Goal: Task Accomplishment & Management: Complete application form

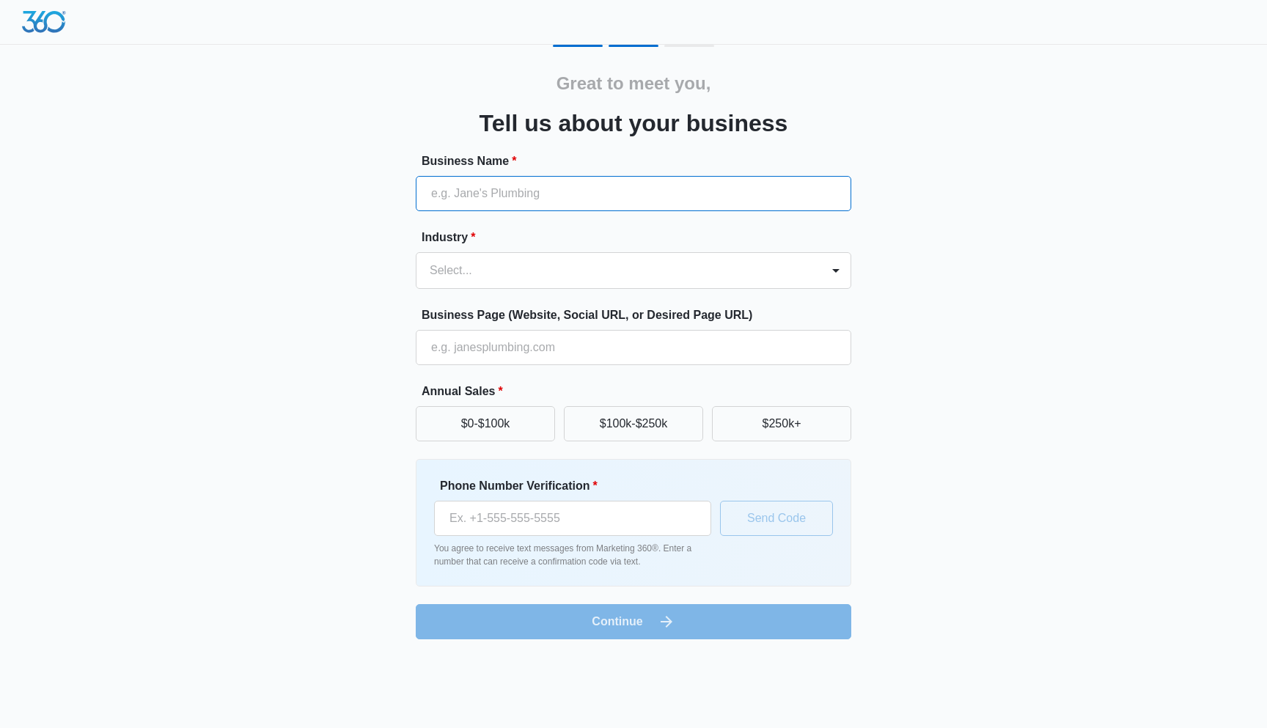
click at [561, 202] on input "Business Name *" at bounding box center [634, 193] width 436 height 35
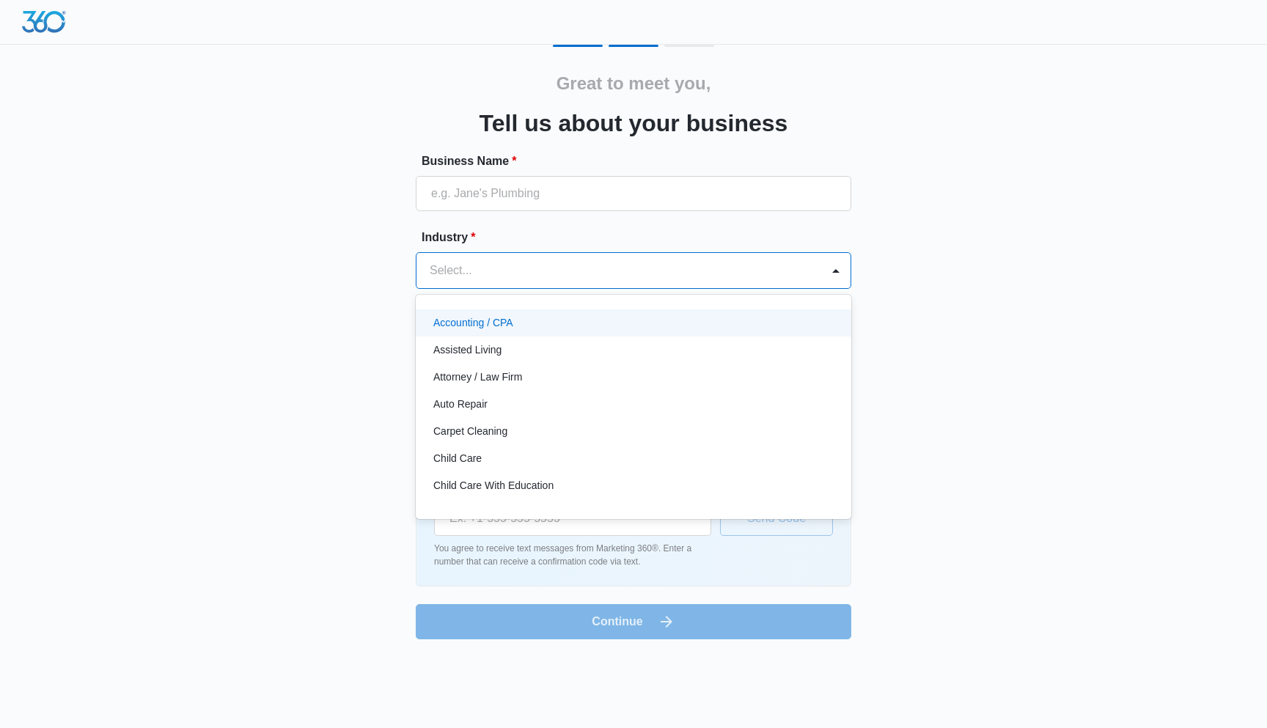
click at [542, 268] on div at bounding box center [616, 270] width 373 height 21
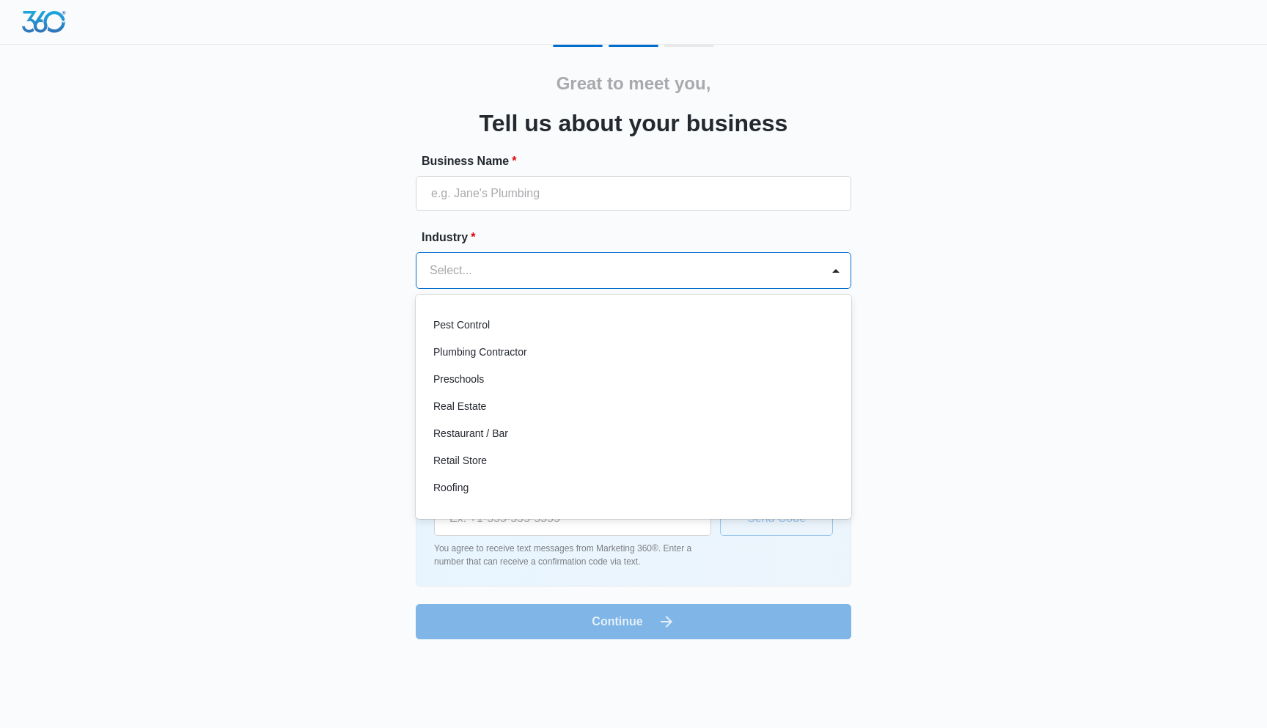
scroll to position [957, 0]
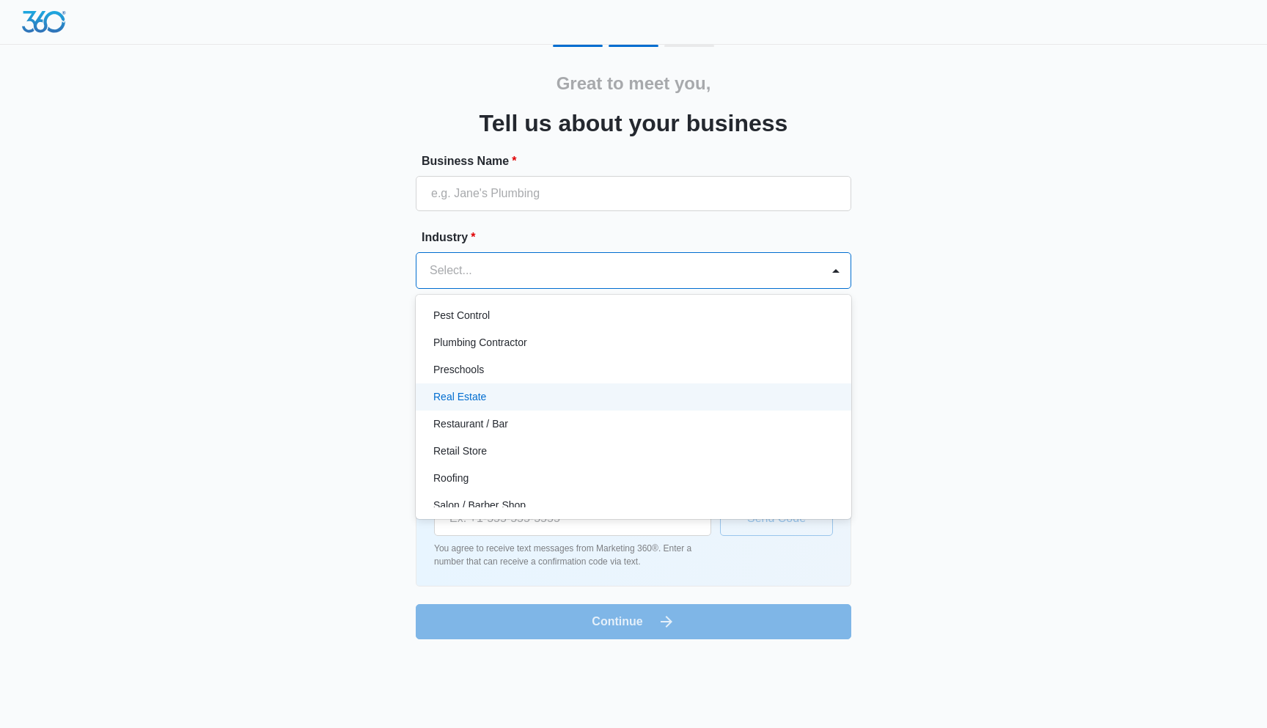
click at [722, 403] on div "Real Estate" at bounding box center [631, 396] width 397 height 15
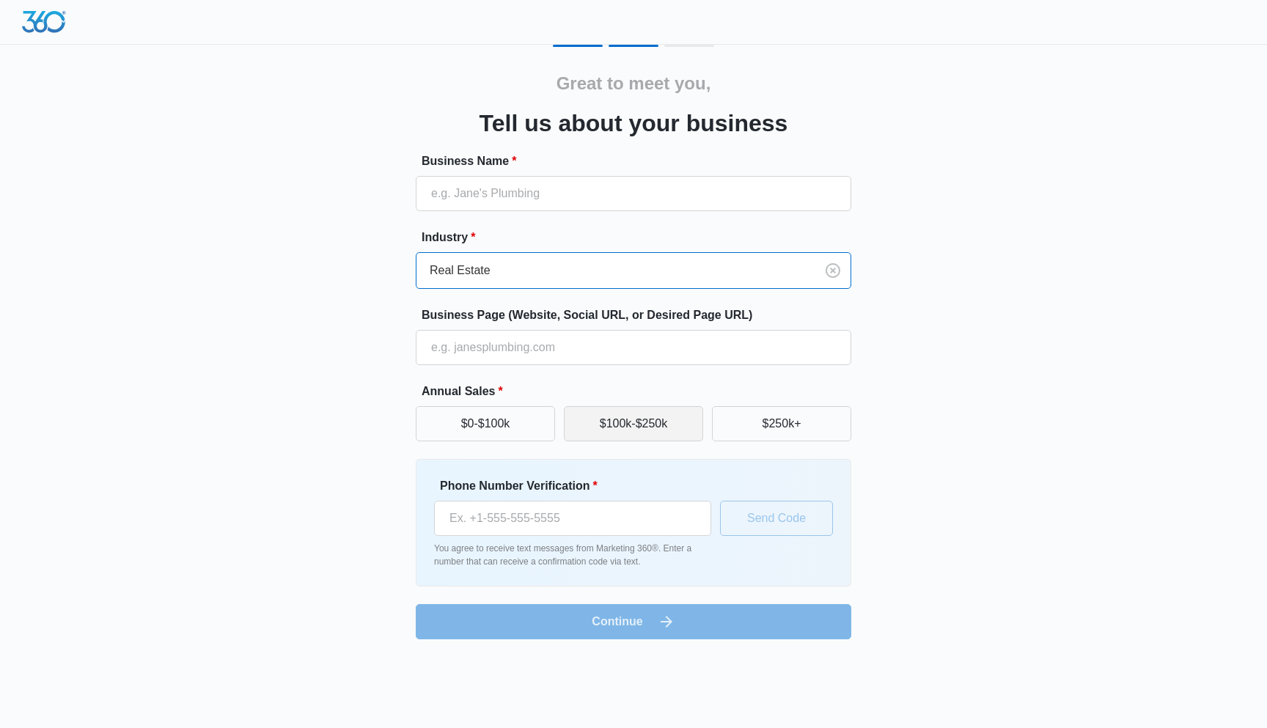
click at [600, 422] on button "$100k-$250k" at bounding box center [633, 423] width 139 height 35
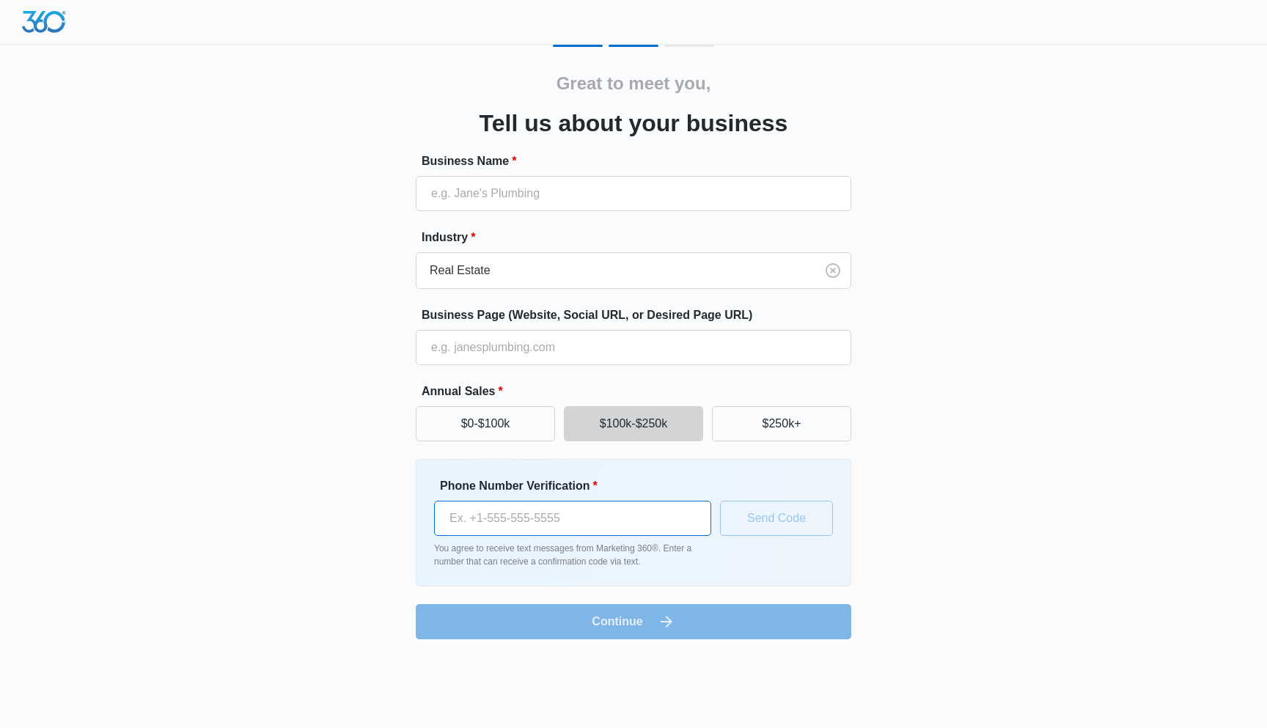
click at [623, 513] on input "Phone Number Verification *" at bounding box center [572, 518] width 277 height 35
type input "(708) 942-5848"
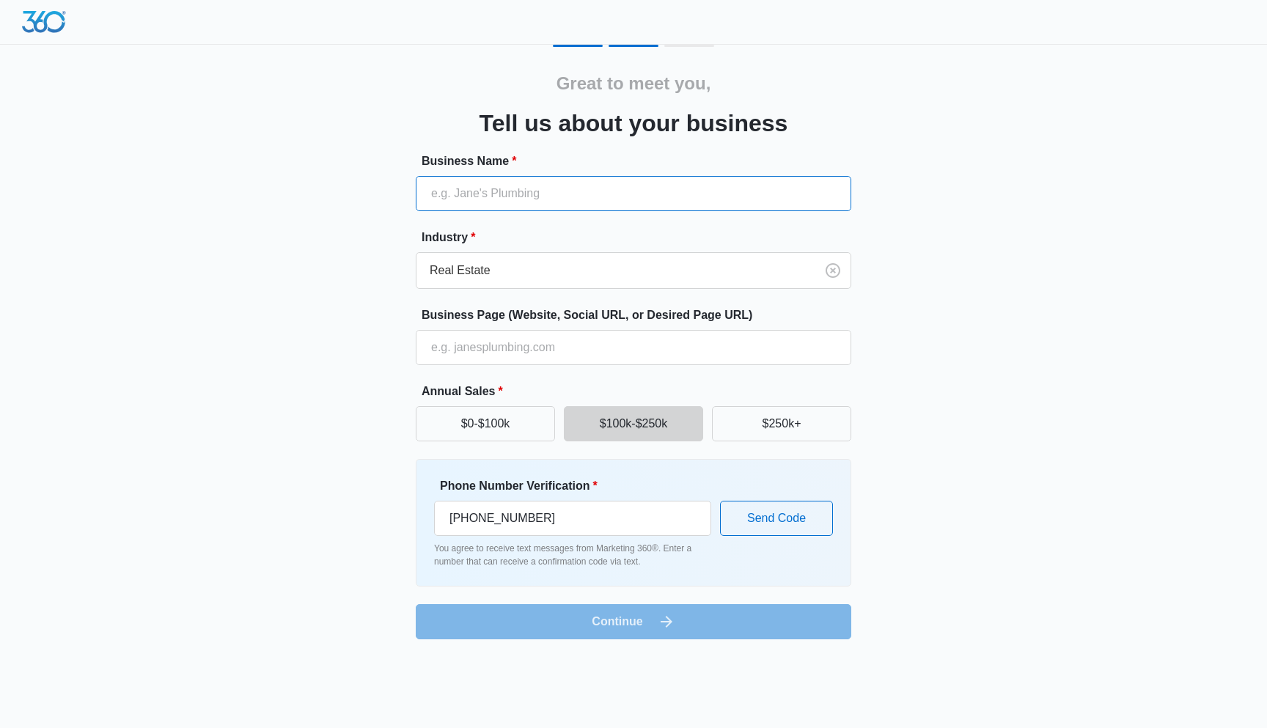
click at [584, 194] on input "Business Name *" at bounding box center [634, 193] width 436 height 35
type input "Realtor"
click at [763, 513] on button "Send Code" at bounding box center [776, 518] width 113 height 35
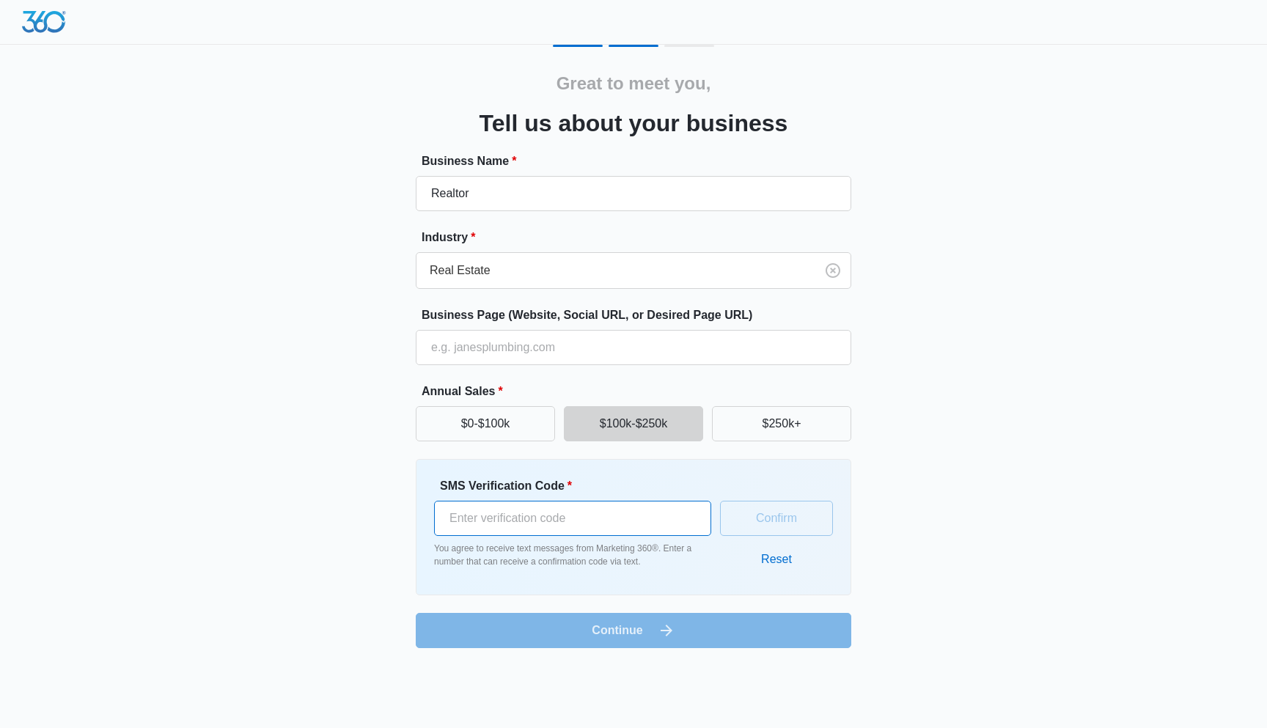
click at [653, 513] on input "SMS Verification Code *" at bounding box center [572, 518] width 277 height 35
type input "641976"
click at [672, 622] on form "Business Name * Realtor Industry * Real Estate Business Page (Website, Social U…" at bounding box center [634, 401] width 436 height 496
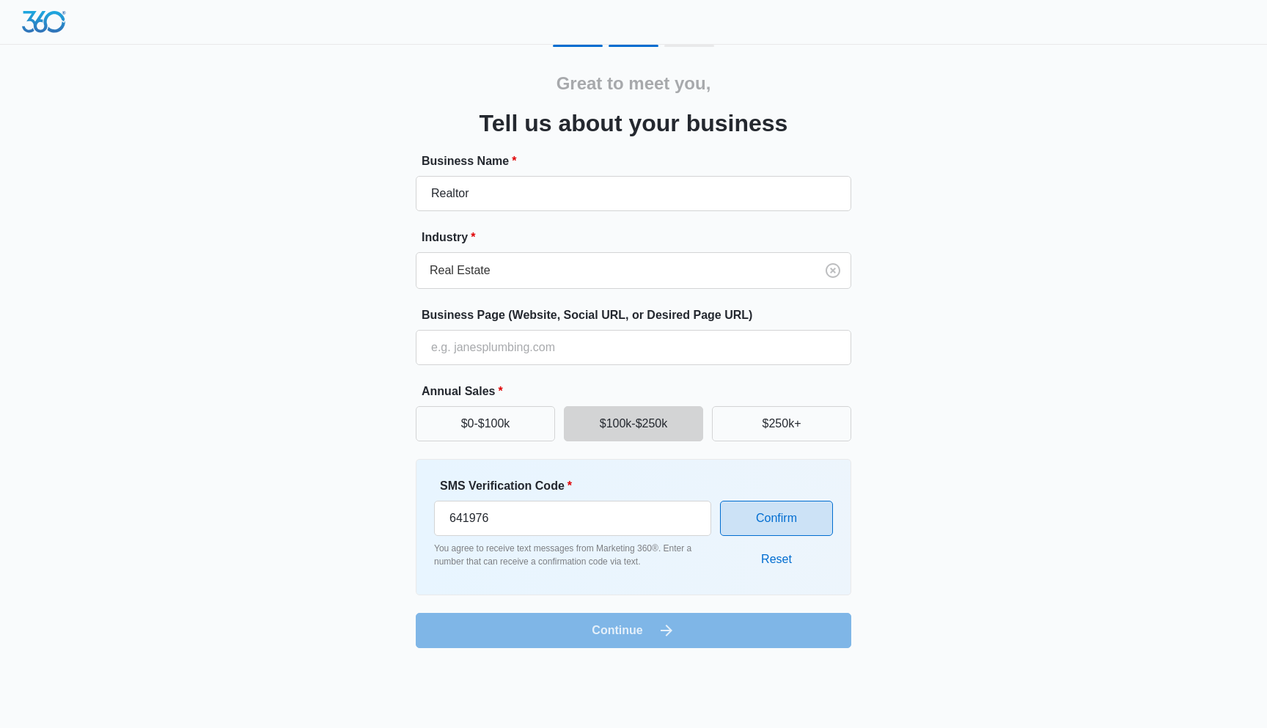
click at [761, 523] on button "Confirm" at bounding box center [776, 518] width 113 height 35
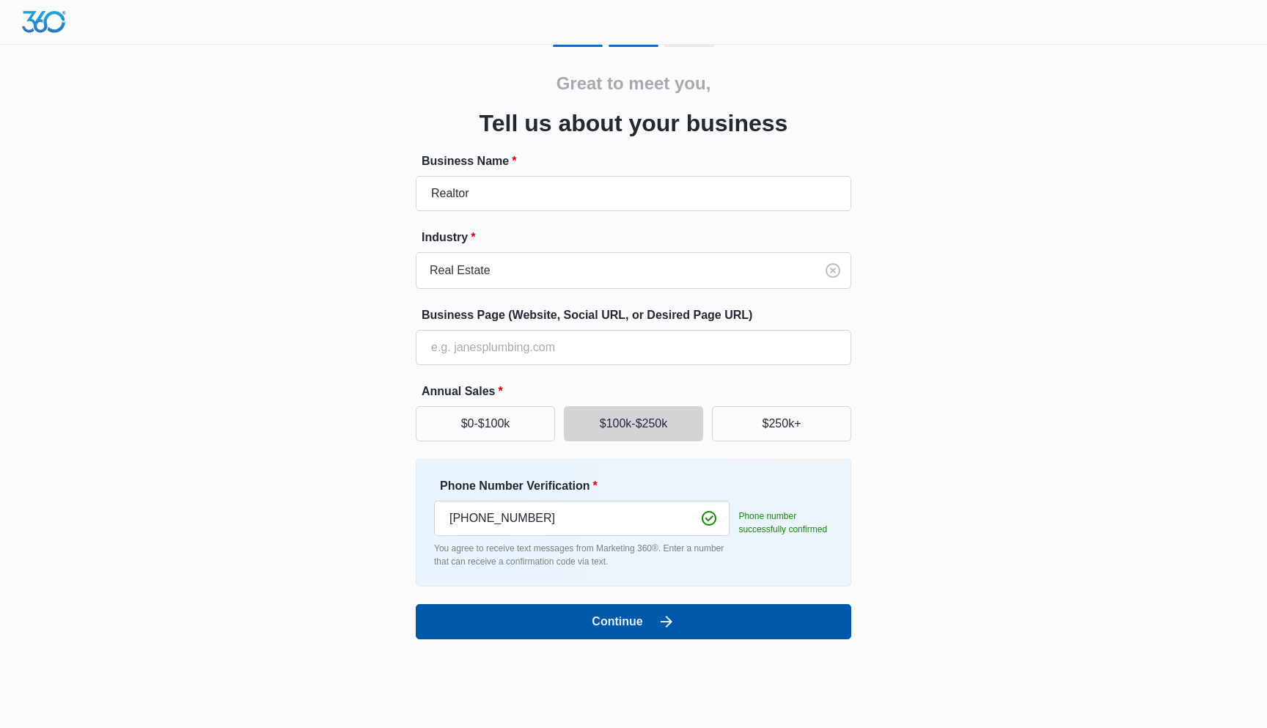
click at [698, 626] on button "Continue" at bounding box center [634, 621] width 436 height 35
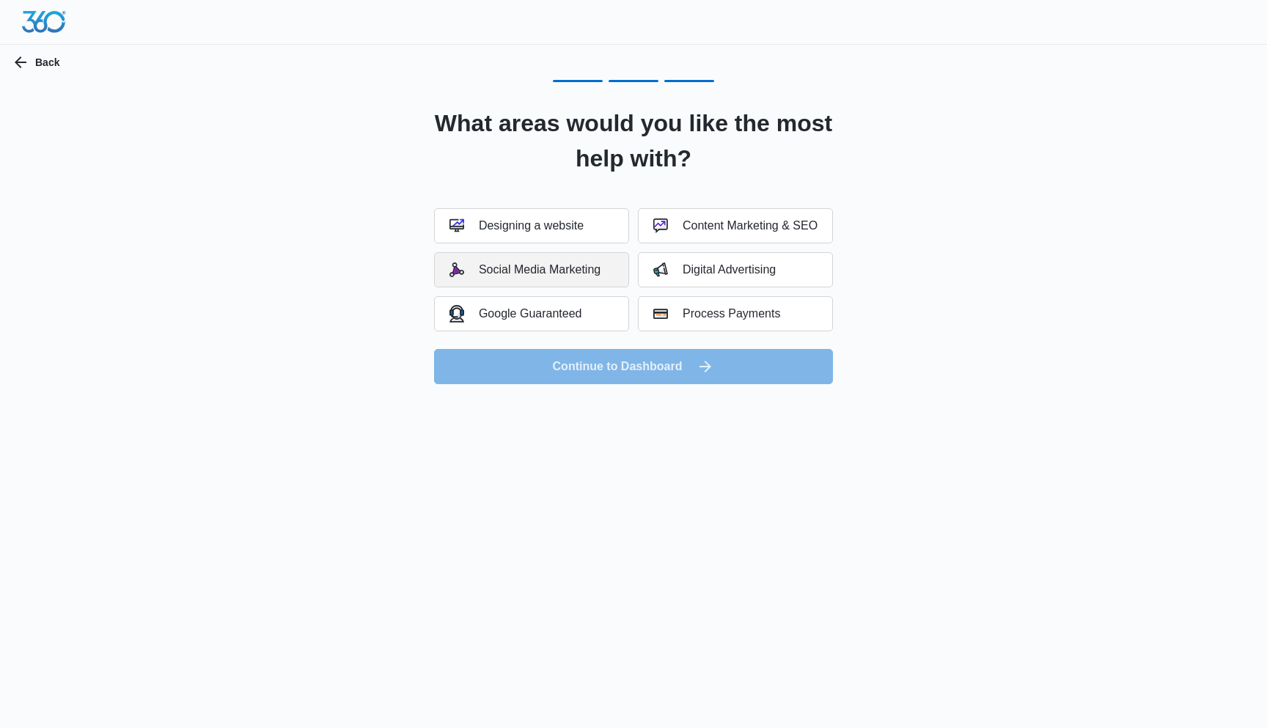
click at [575, 266] on div "Social Media Marketing" at bounding box center [524, 270] width 151 height 15
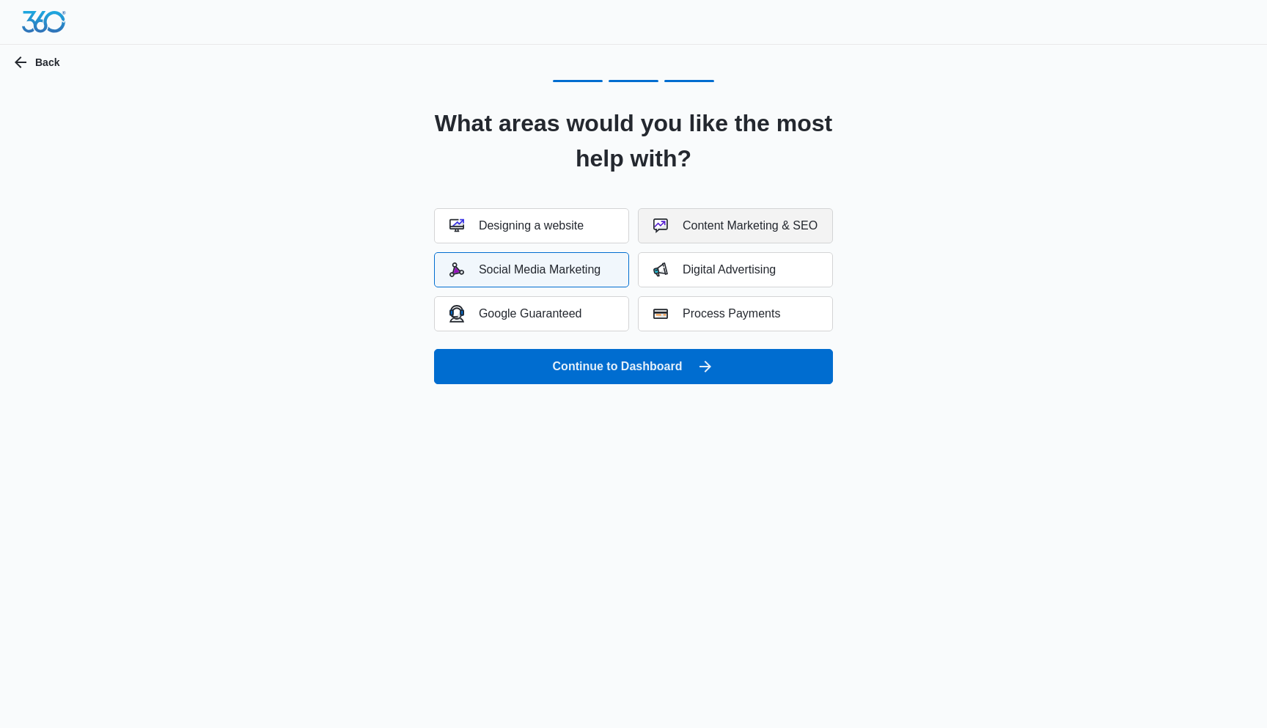
click at [705, 220] on div "Content Marketing & SEO" at bounding box center [735, 226] width 164 height 15
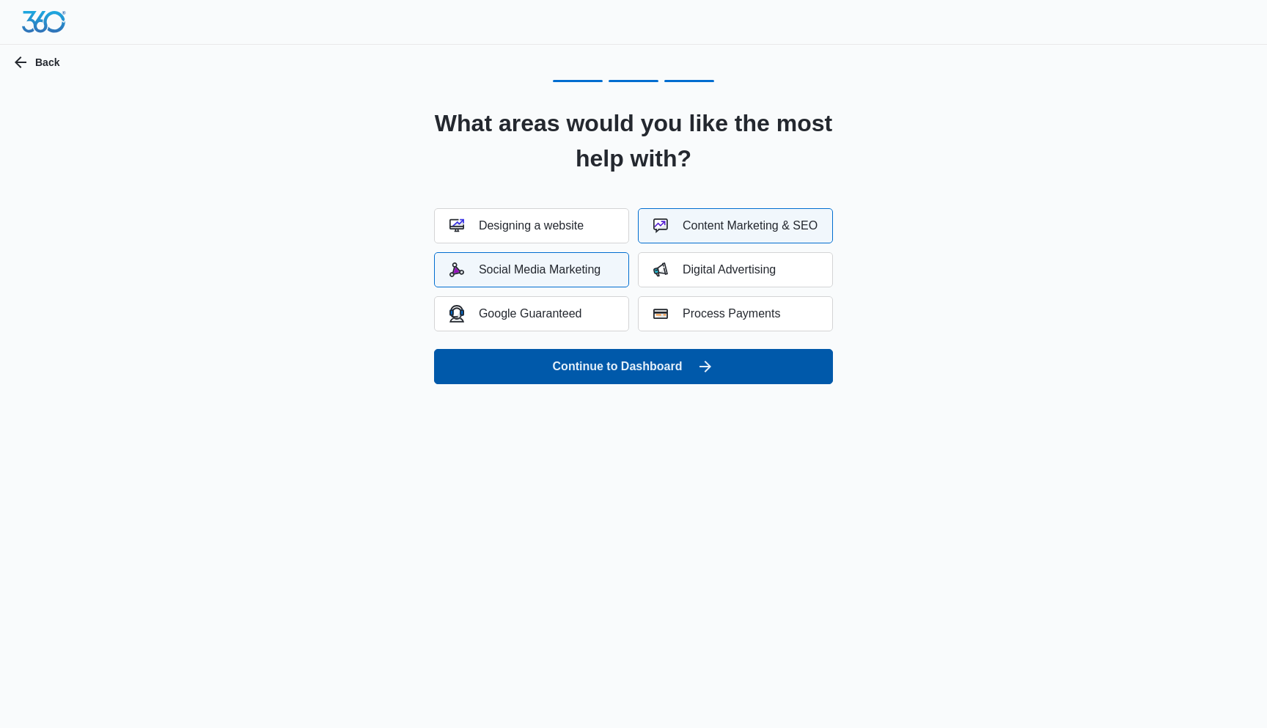
click at [716, 363] on button "Continue to Dashboard" at bounding box center [633, 366] width 399 height 35
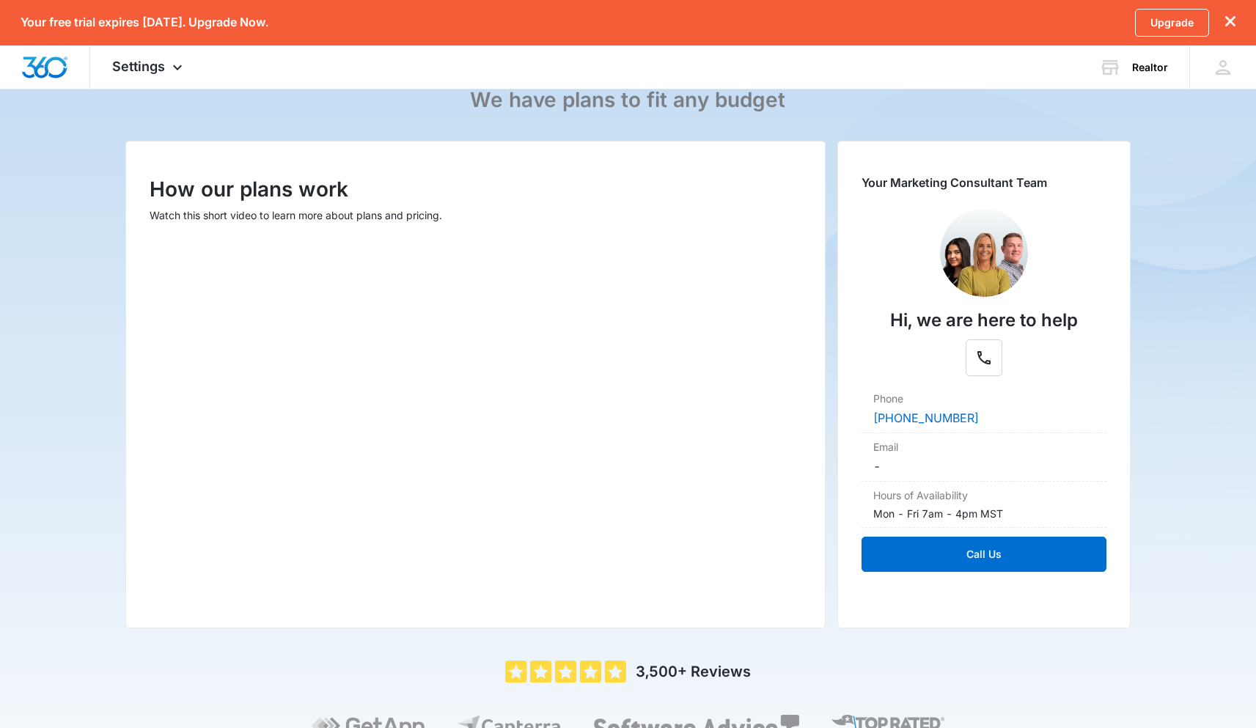
scroll to position [147, 0]
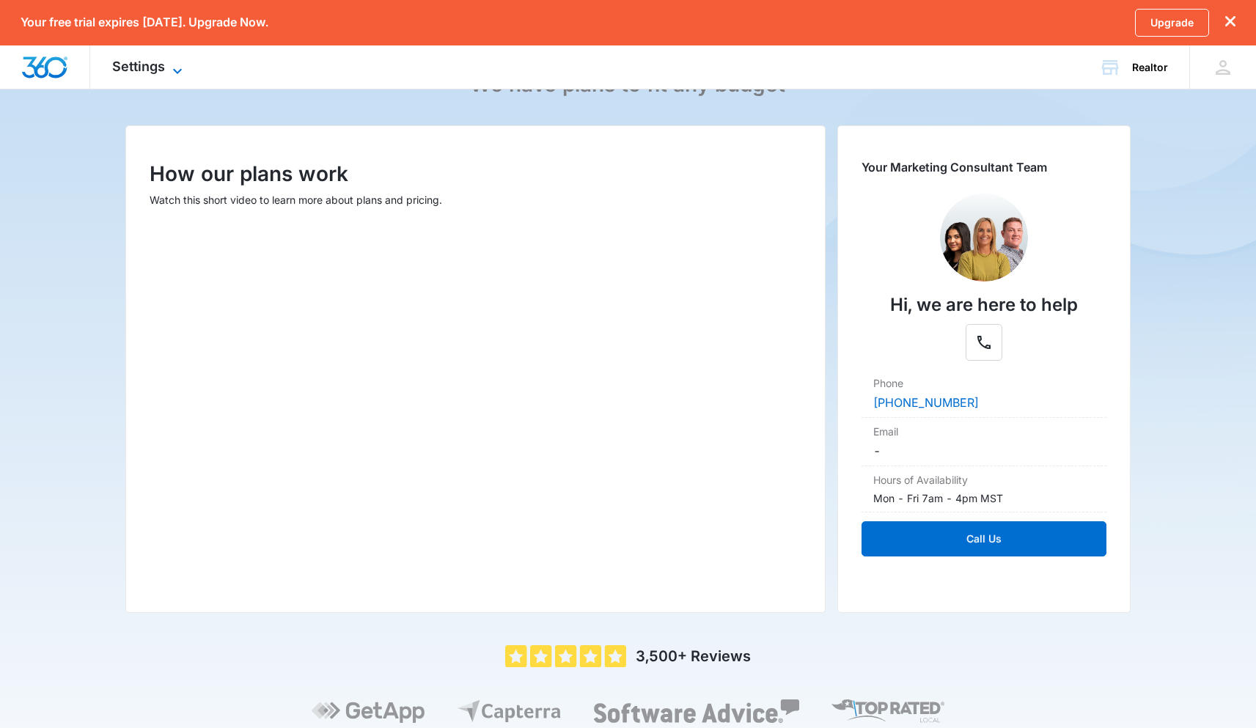
click at [152, 64] on span "Settings" at bounding box center [138, 66] width 53 height 15
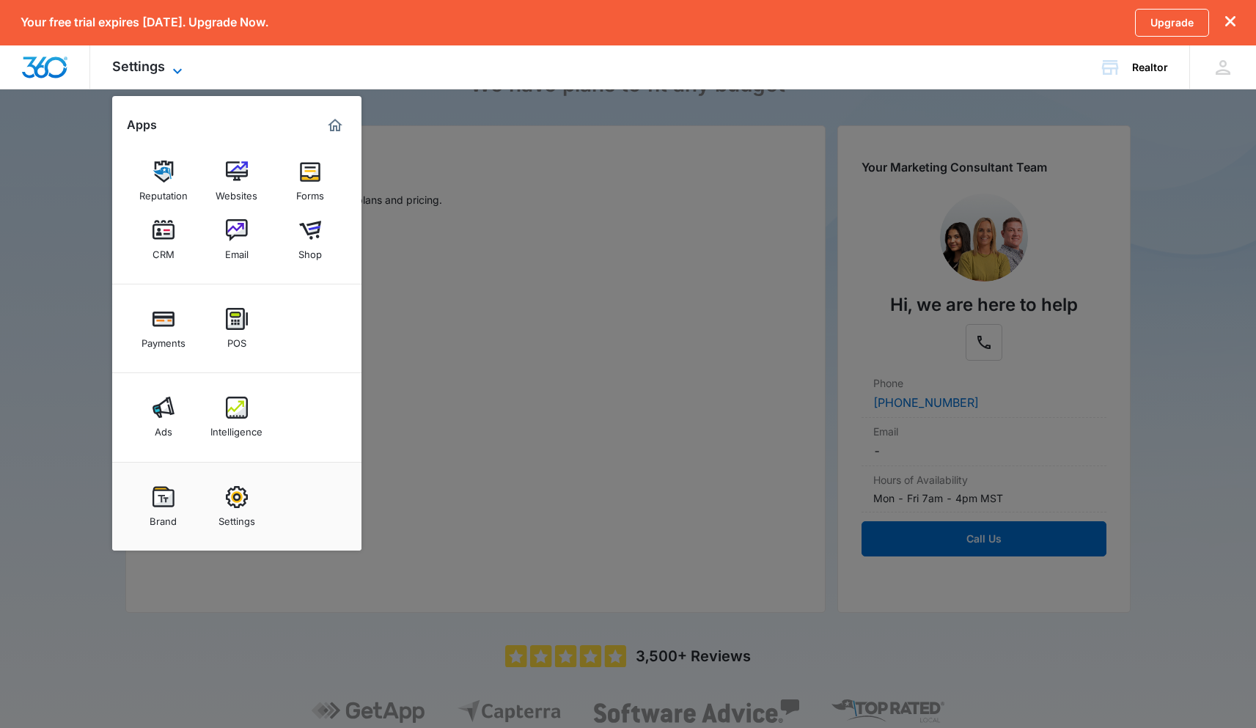
click at [151, 62] on span "Settings" at bounding box center [138, 66] width 53 height 15
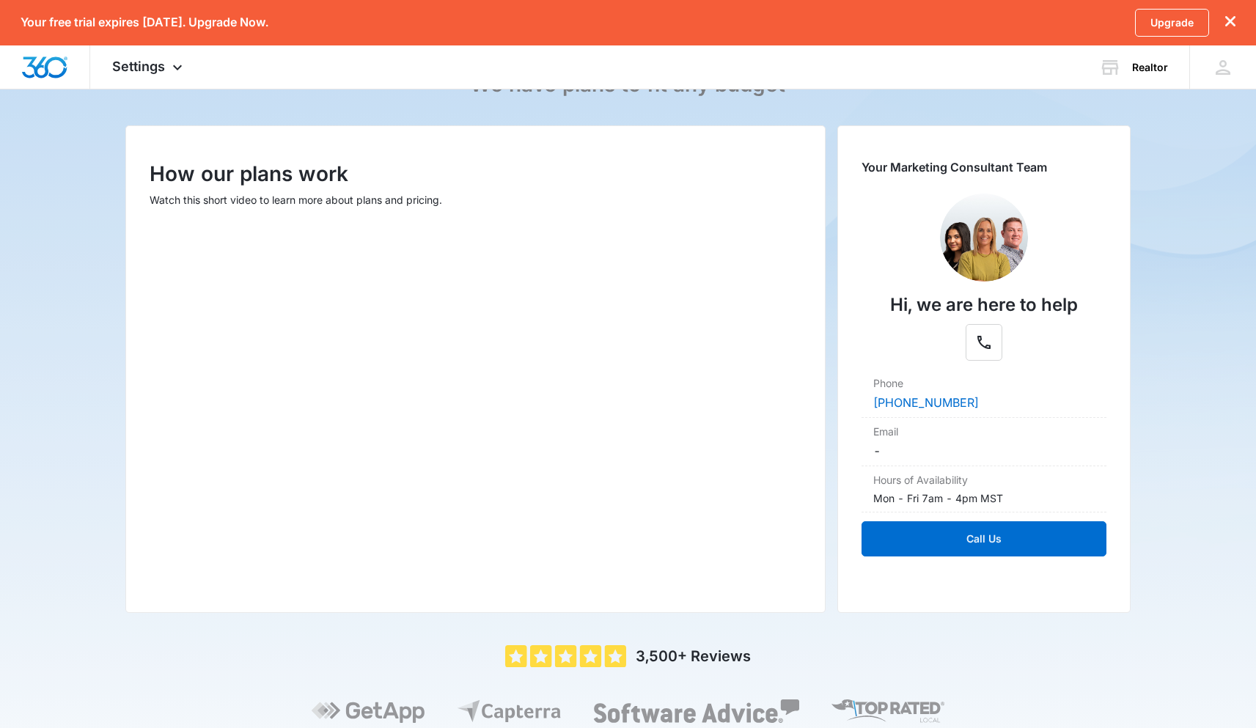
click at [931, 598] on div "Your Marketing Consultant Team Hi, we are here to help Phone [PHONE_NUMBER] Ema…" at bounding box center [983, 369] width 293 height 488
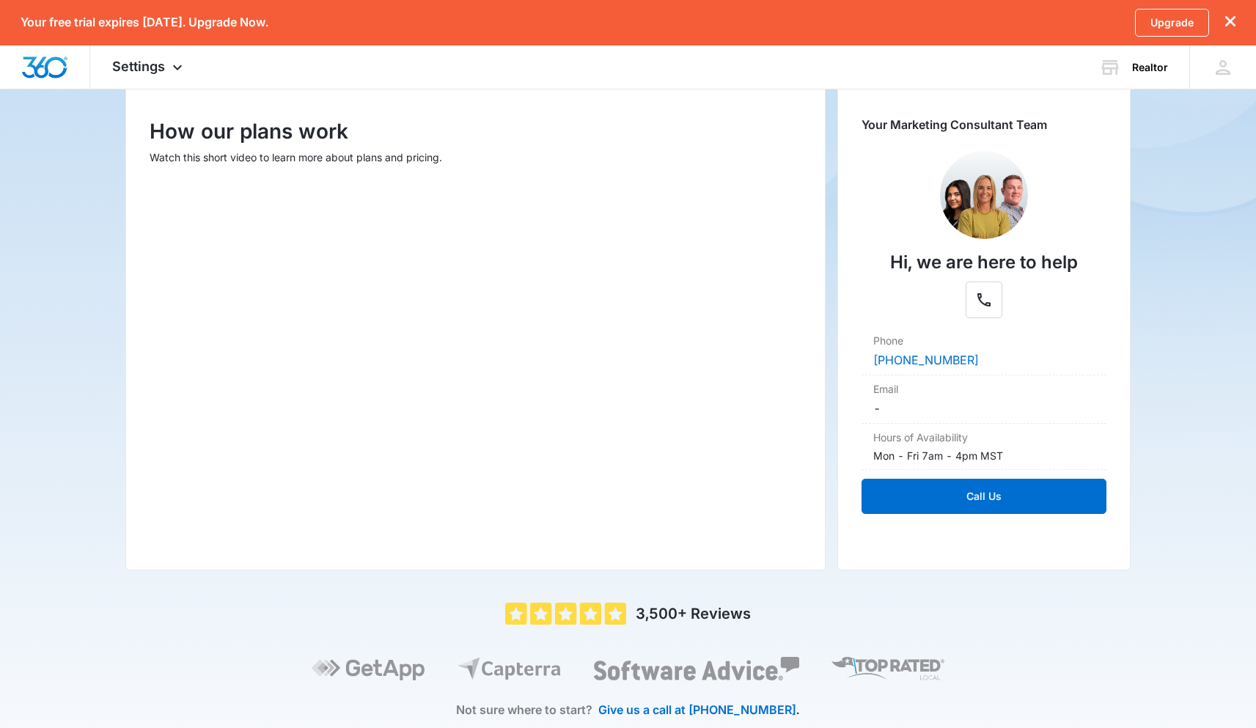
scroll to position [205, 0]
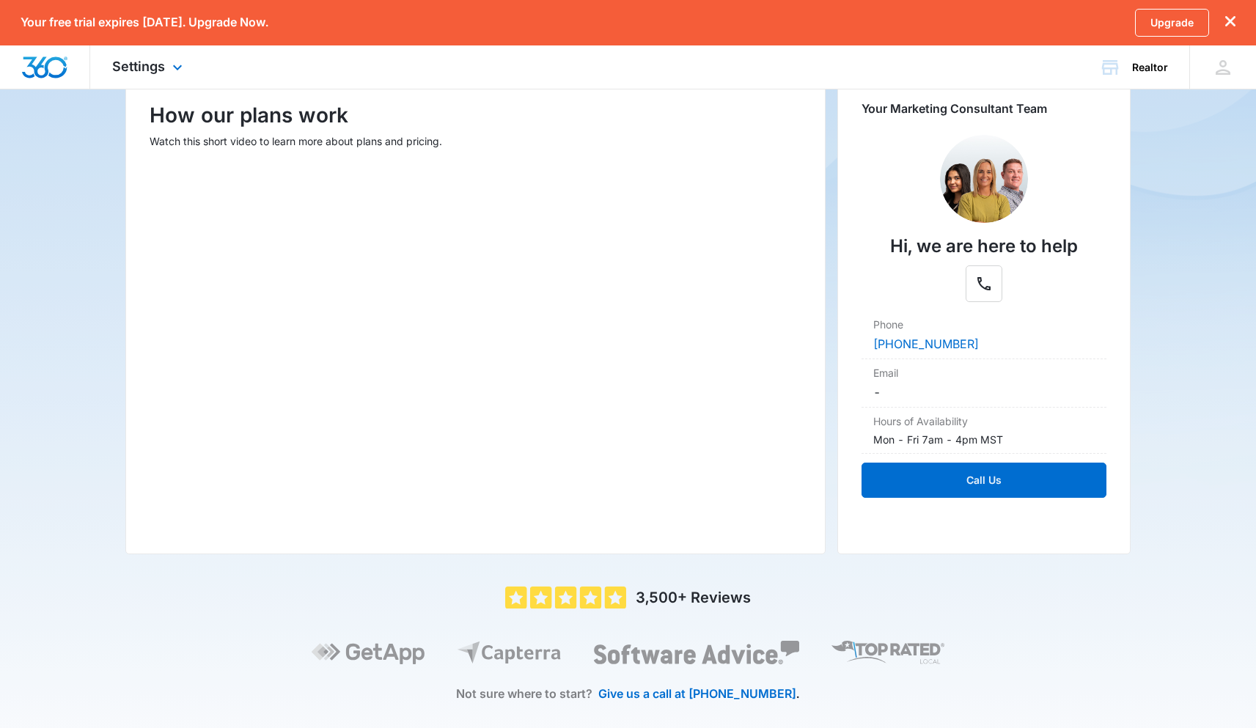
click at [43, 75] on img "Dashboard" at bounding box center [44, 67] width 47 height 22
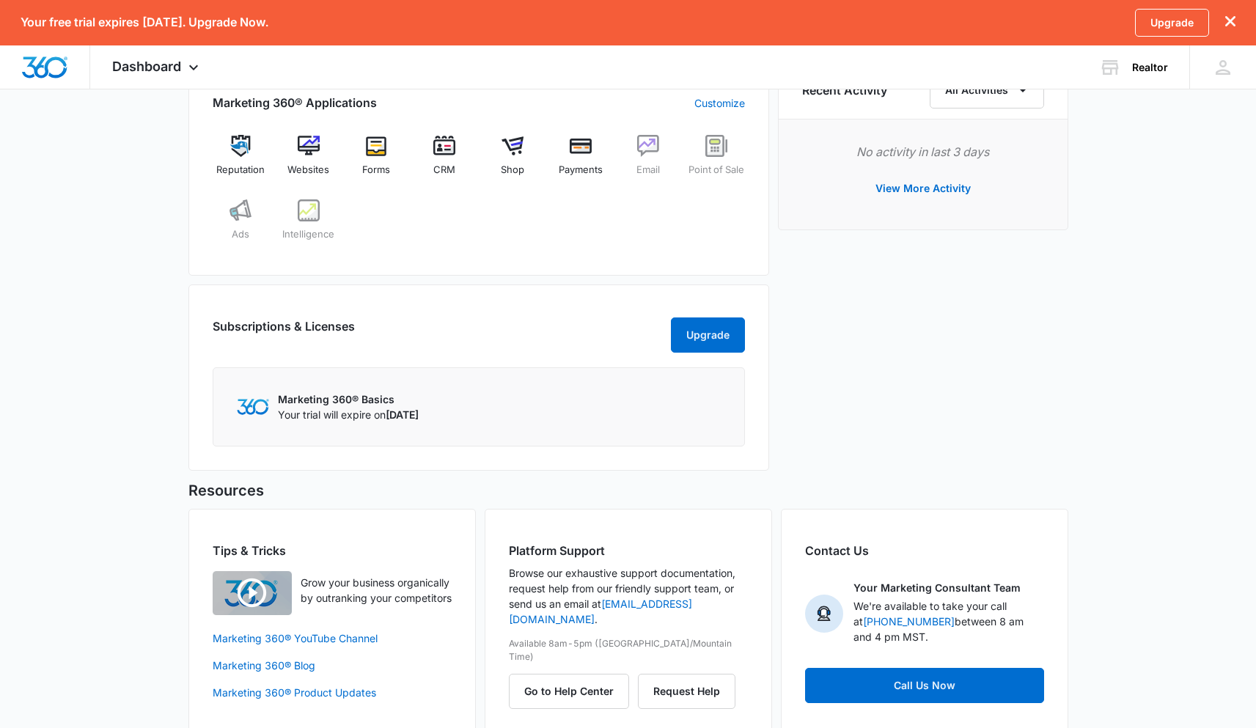
scroll to position [645, 0]
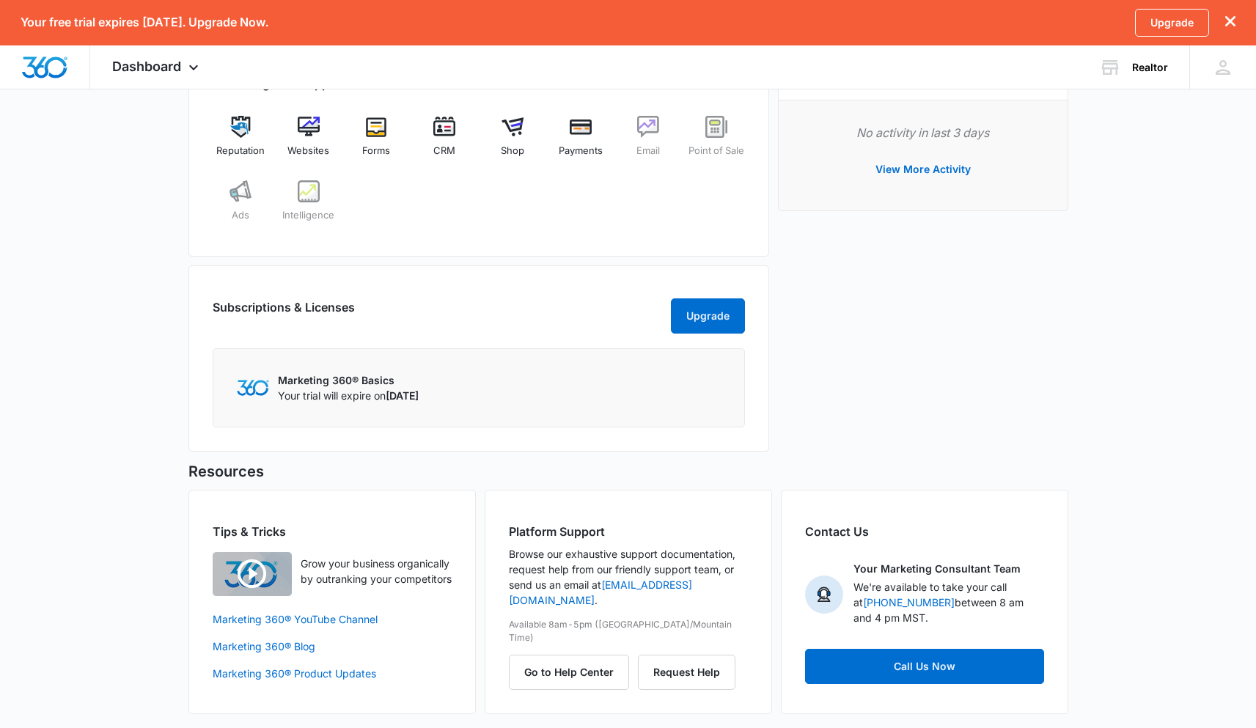
click at [318, 388] on p "Marketing 360® Basics" at bounding box center [348, 380] width 141 height 15
click at [255, 395] on img at bounding box center [253, 387] width 32 height 15
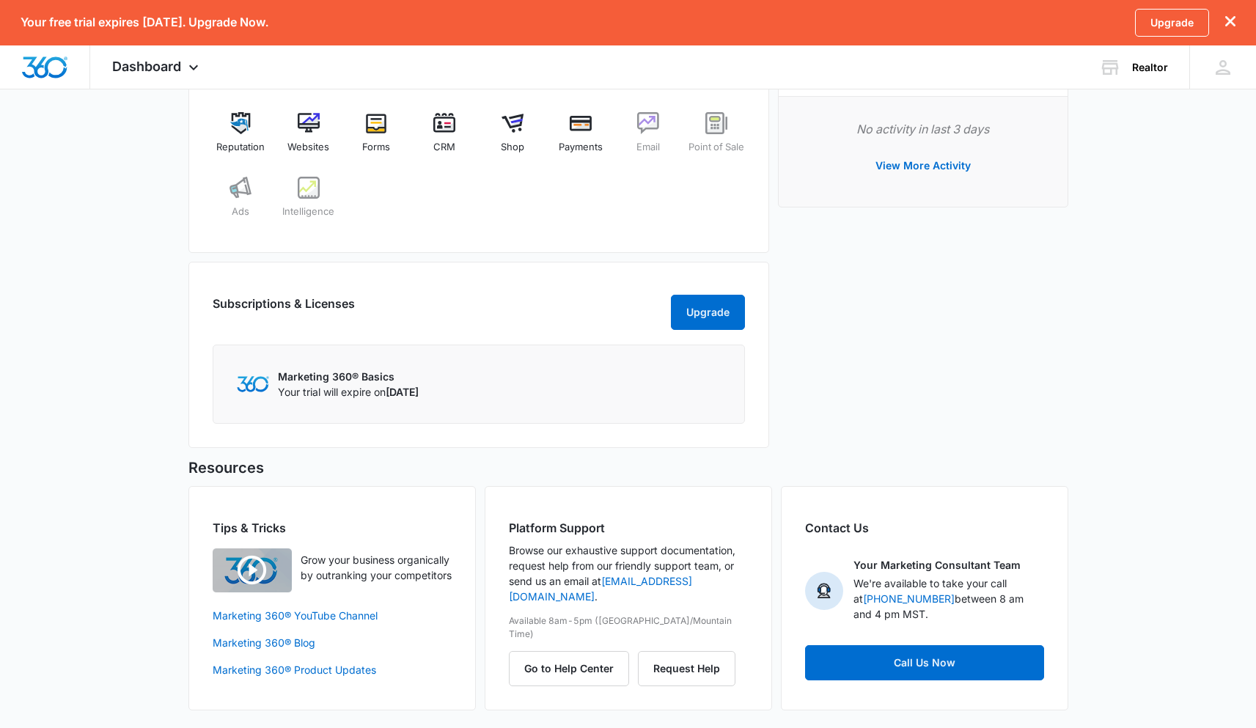
click at [419, 394] on span "[DATE]" at bounding box center [402, 392] width 33 height 12
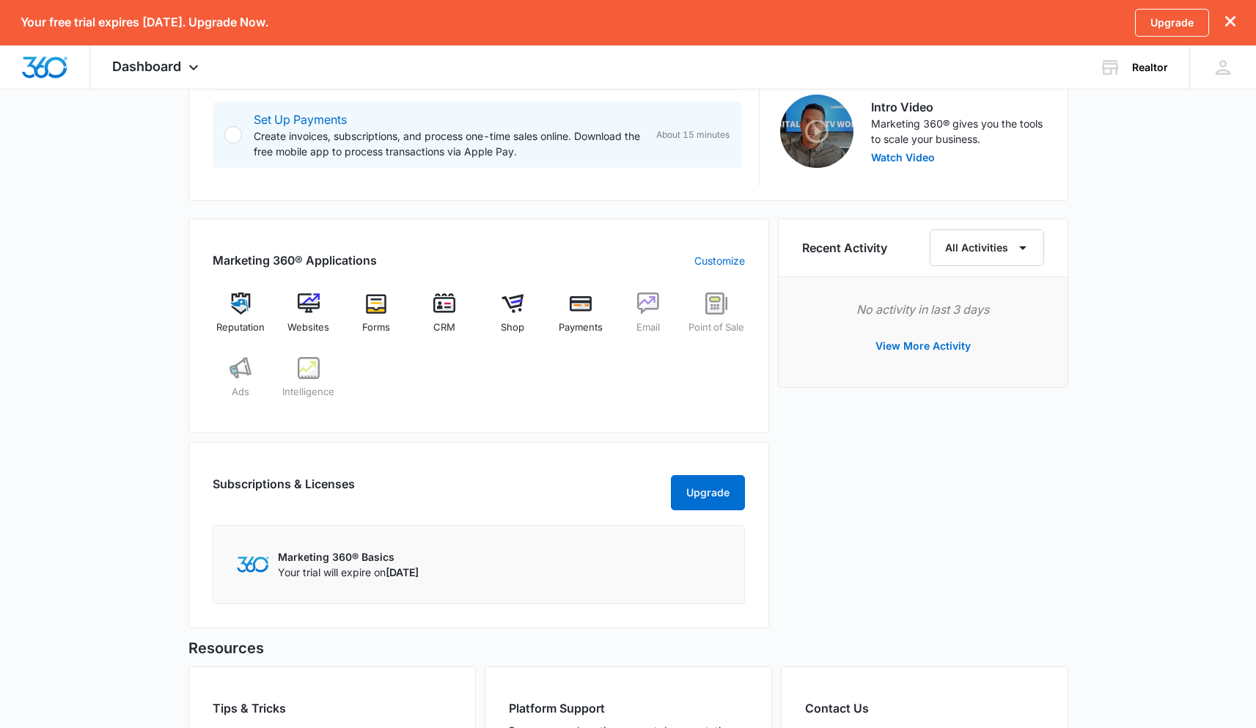
scroll to position [458, 0]
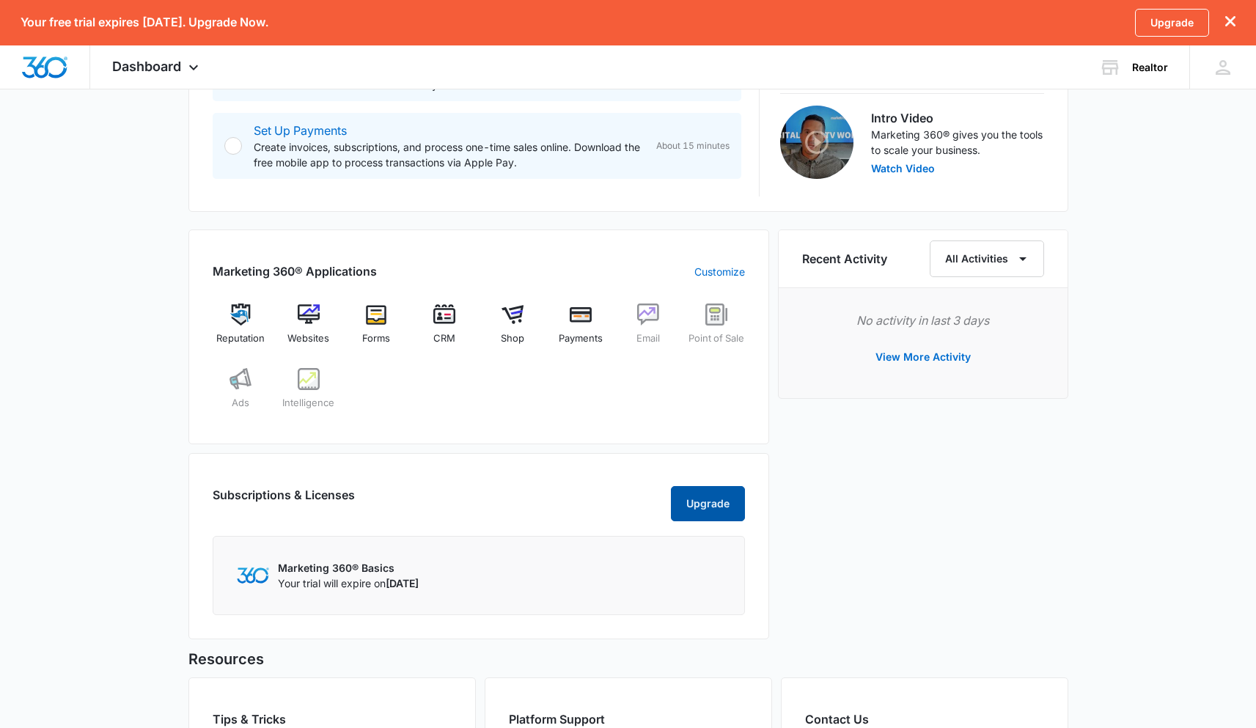
click at [709, 520] on button "Upgrade" at bounding box center [708, 503] width 74 height 35
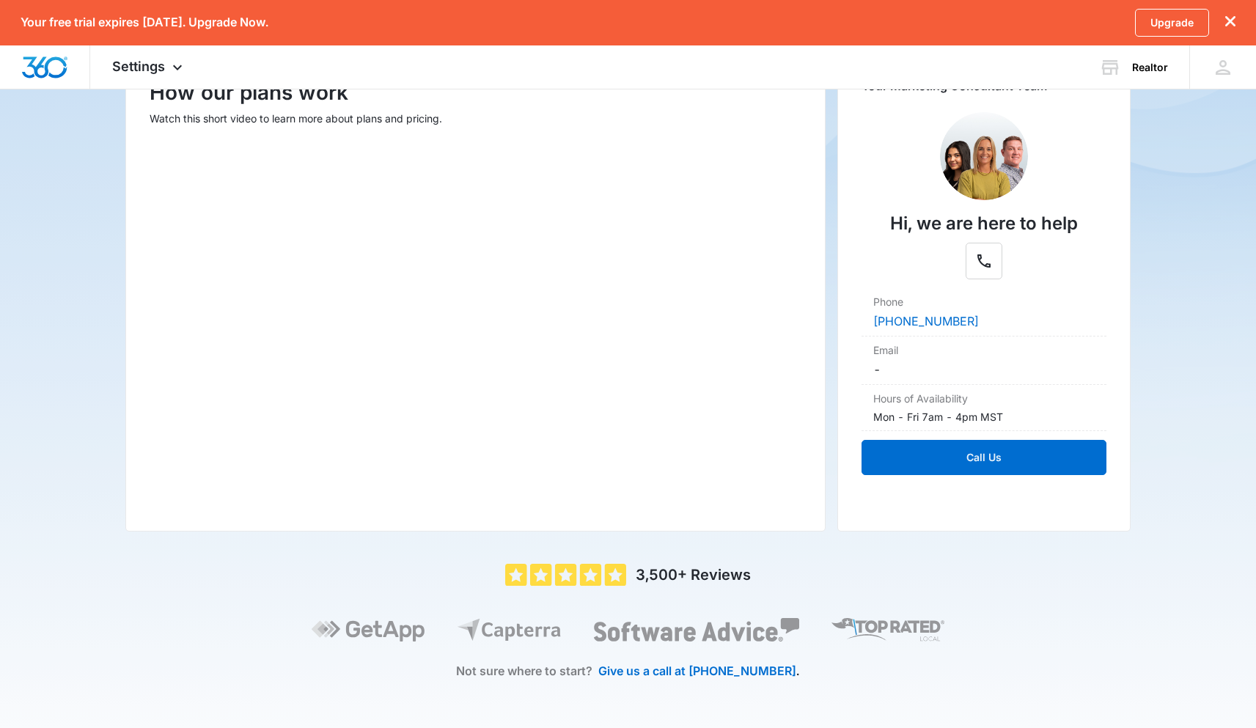
scroll to position [230, 0]
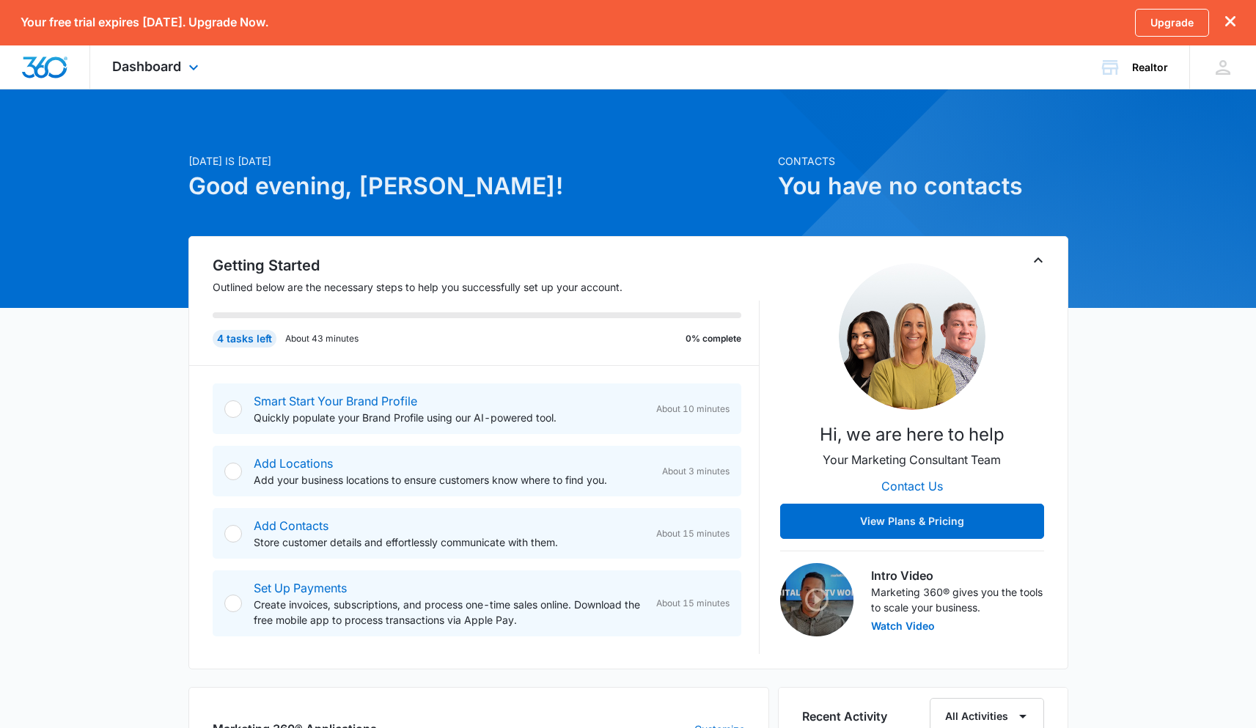
click at [191, 56] on div "Dashboard Apps Reputation Websites Forms CRM Email Shop Payments POS Ads Intell…" at bounding box center [157, 66] width 134 height 43
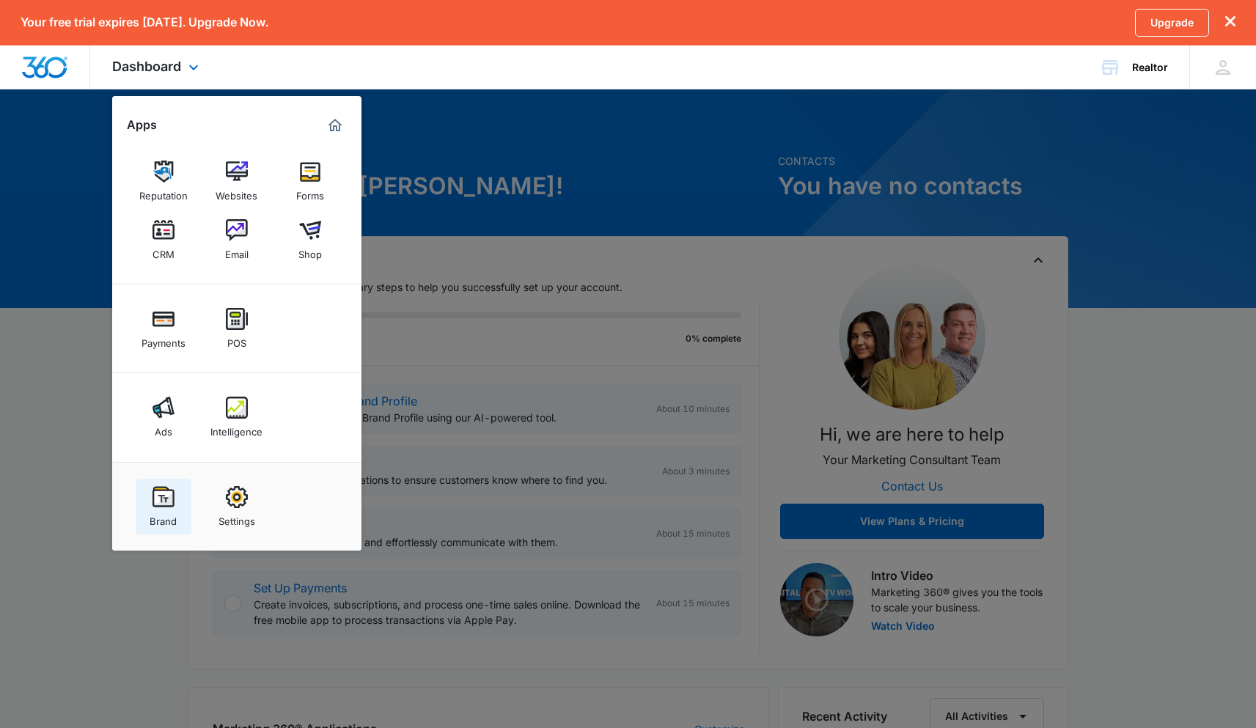
click at [143, 503] on link "Brand" at bounding box center [164, 507] width 56 height 56
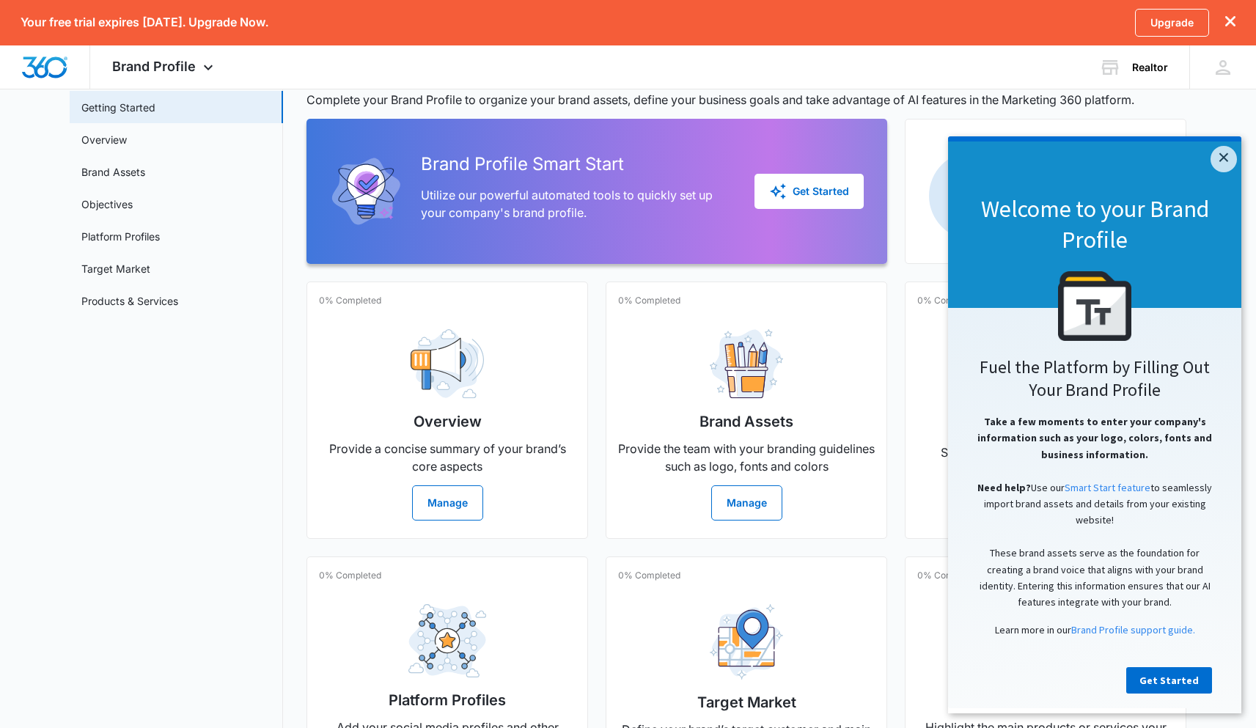
scroll to position [117, 0]
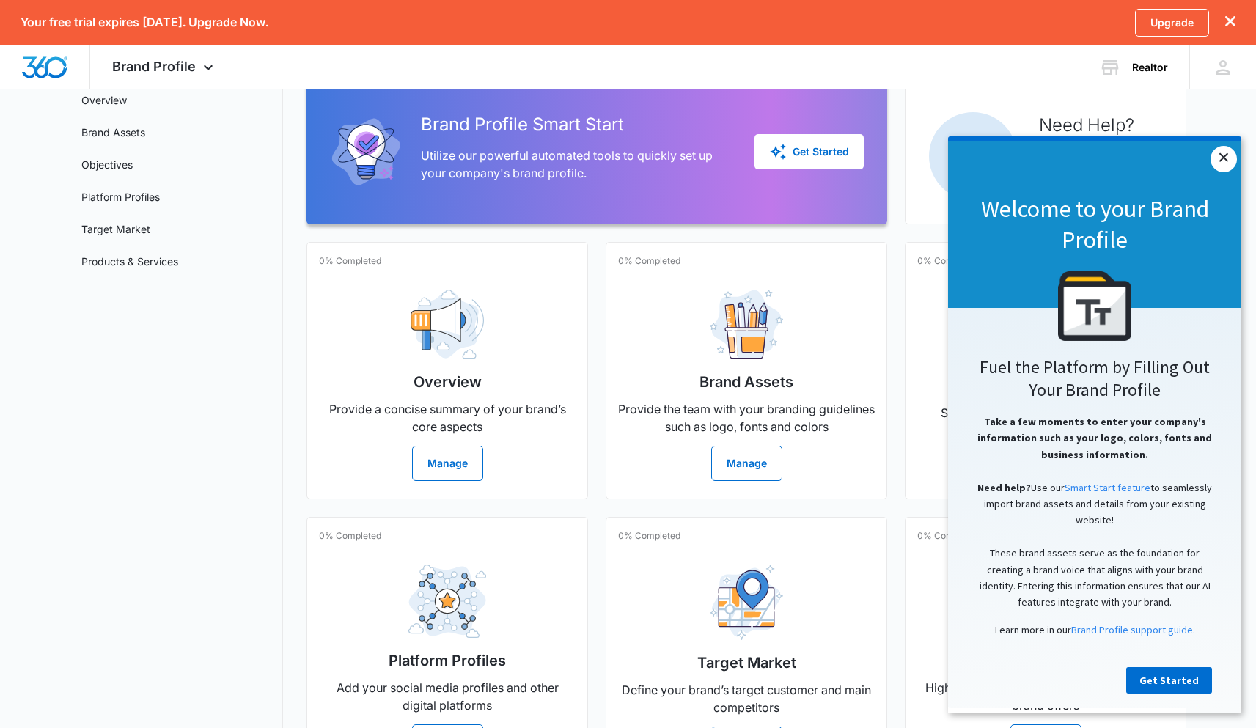
click at [1232, 164] on link "×" at bounding box center [1224, 159] width 26 height 26
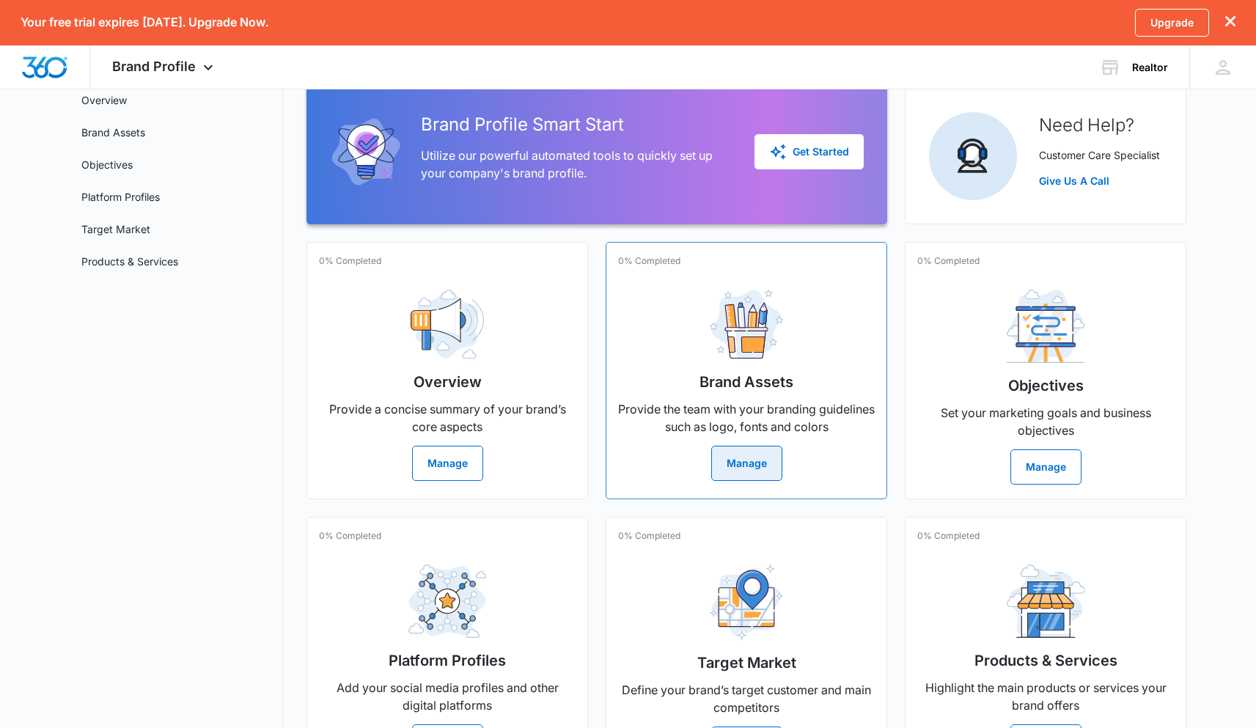
click at [736, 460] on button "Manage" at bounding box center [746, 463] width 71 height 35
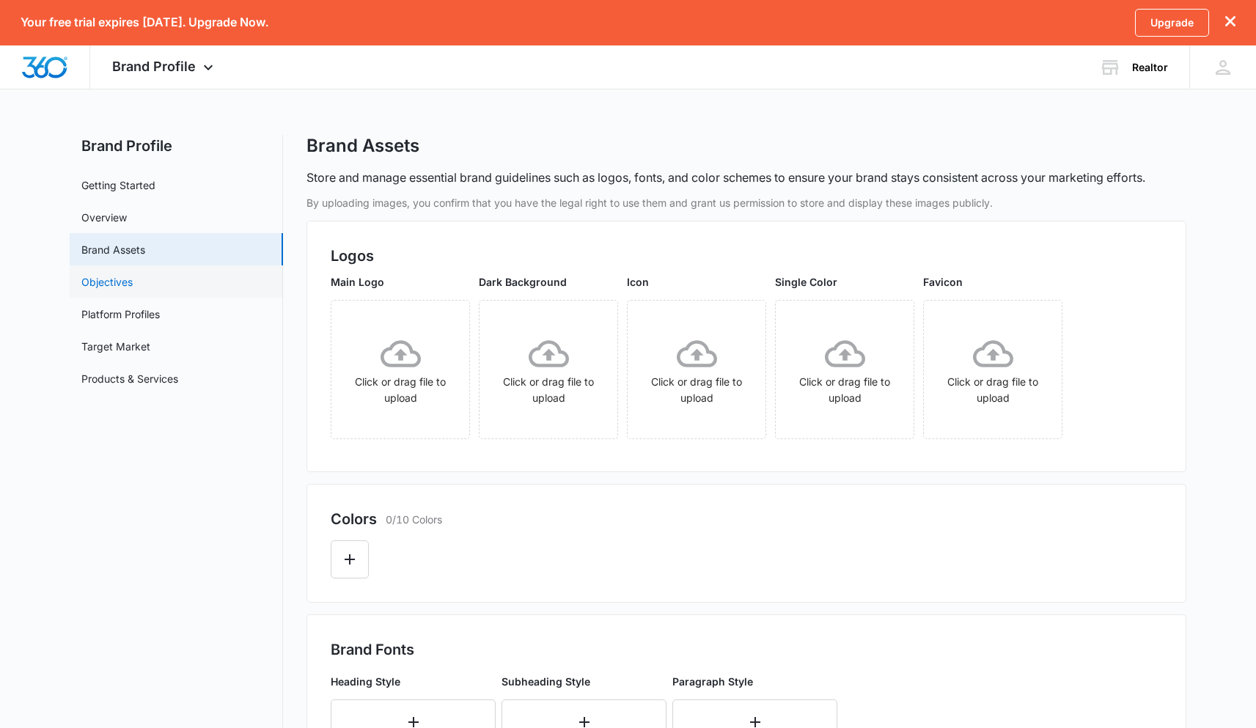
click at [133, 274] on link "Objectives" at bounding box center [106, 281] width 51 height 15
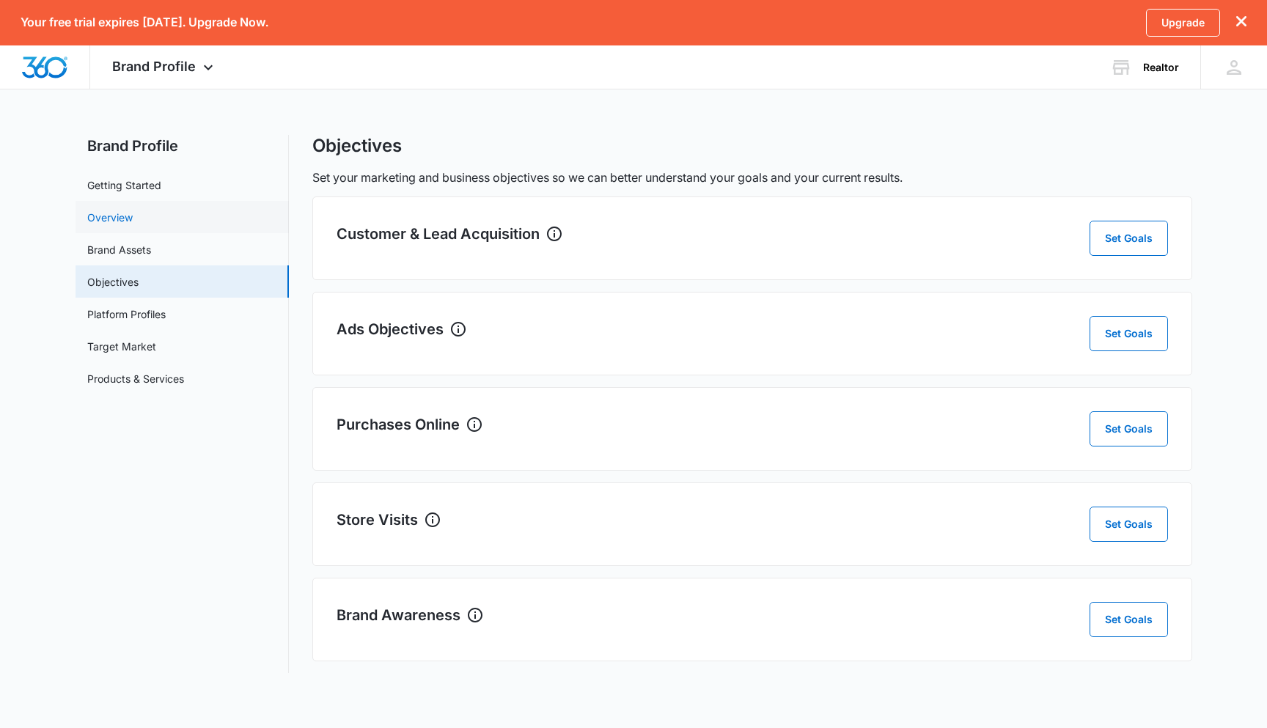
click at [133, 225] on link "Overview" at bounding box center [109, 217] width 45 height 15
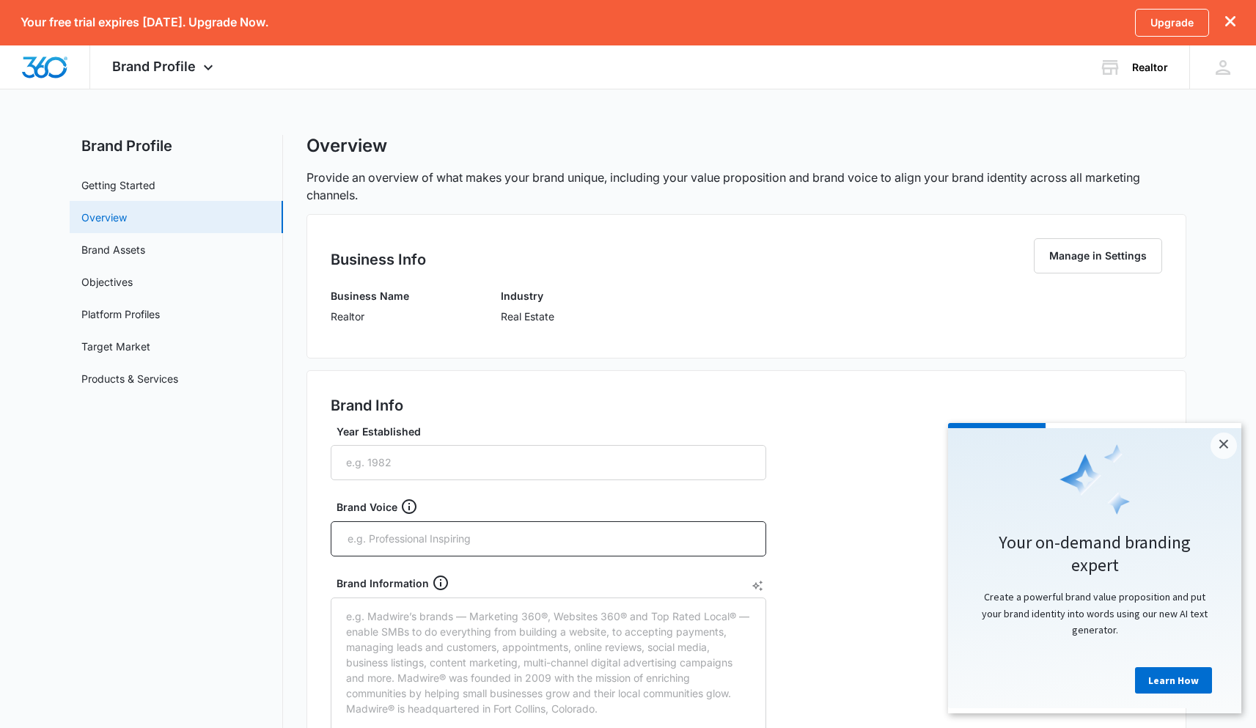
click at [127, 210] on link "Overview" at bounding box center [103, 217] width 45 height 15
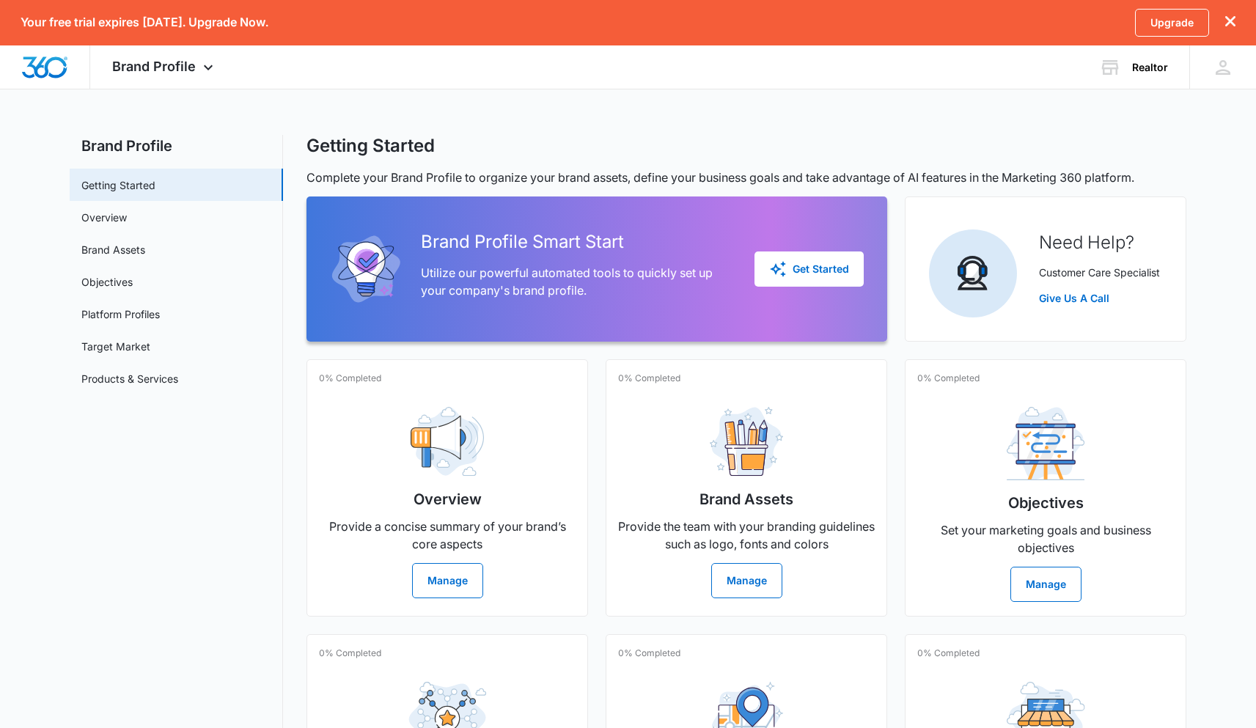
click at [1034, 99] on div "Your free trial expires [DATE]. Upgrade Now. Upgrade Brand Profile Apps Reputat…" at bounding box center [628, 454] width 1256 height 909
click at [1141, 63] on div "Realtor" at bounding box center [1150, 68] width 36 height 12
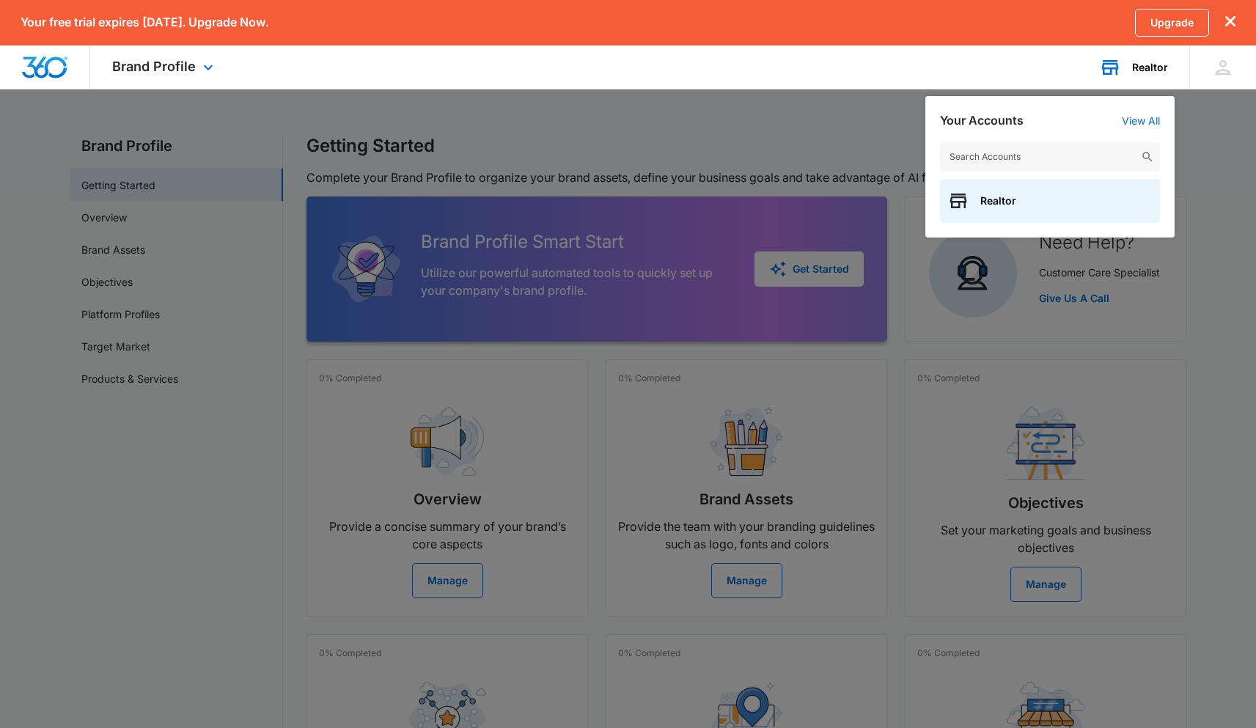
click at [1134, 63] on div "Realtor" at bounding box center [1150, 68] width 36 height 12
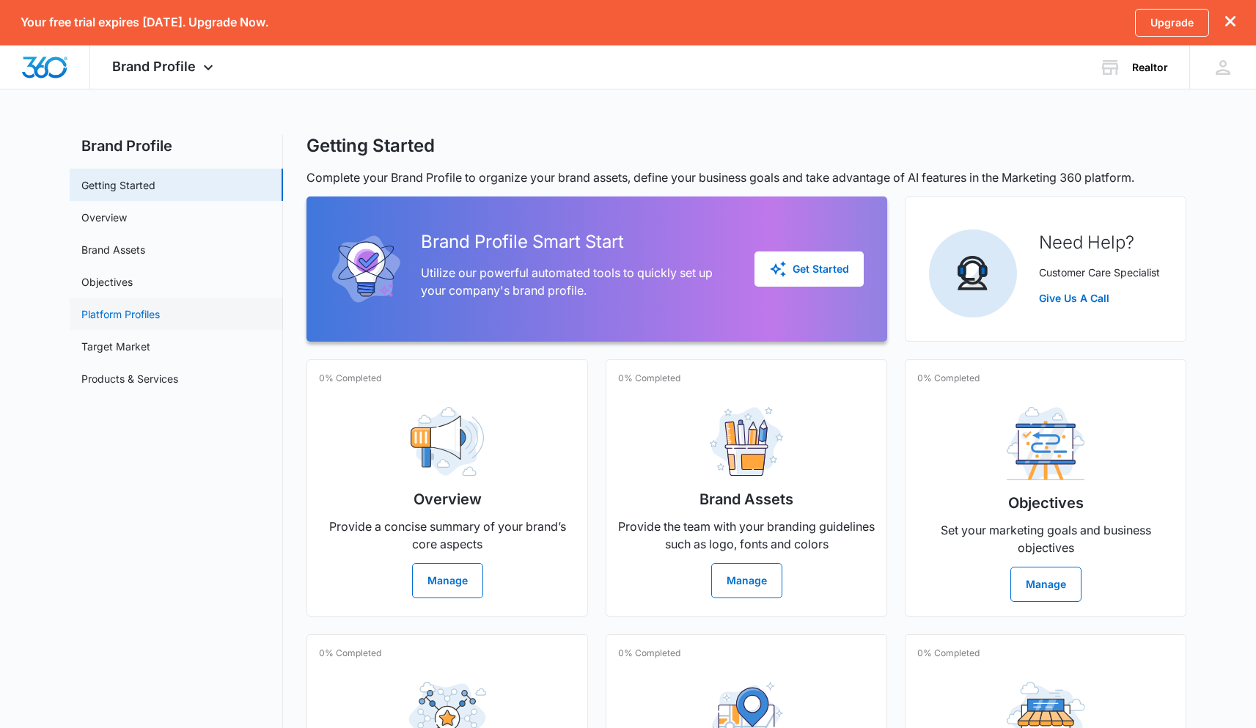
click at [132, 312] on link "Platform Profiles" at bounding box center [120, 314] width 78 height 15
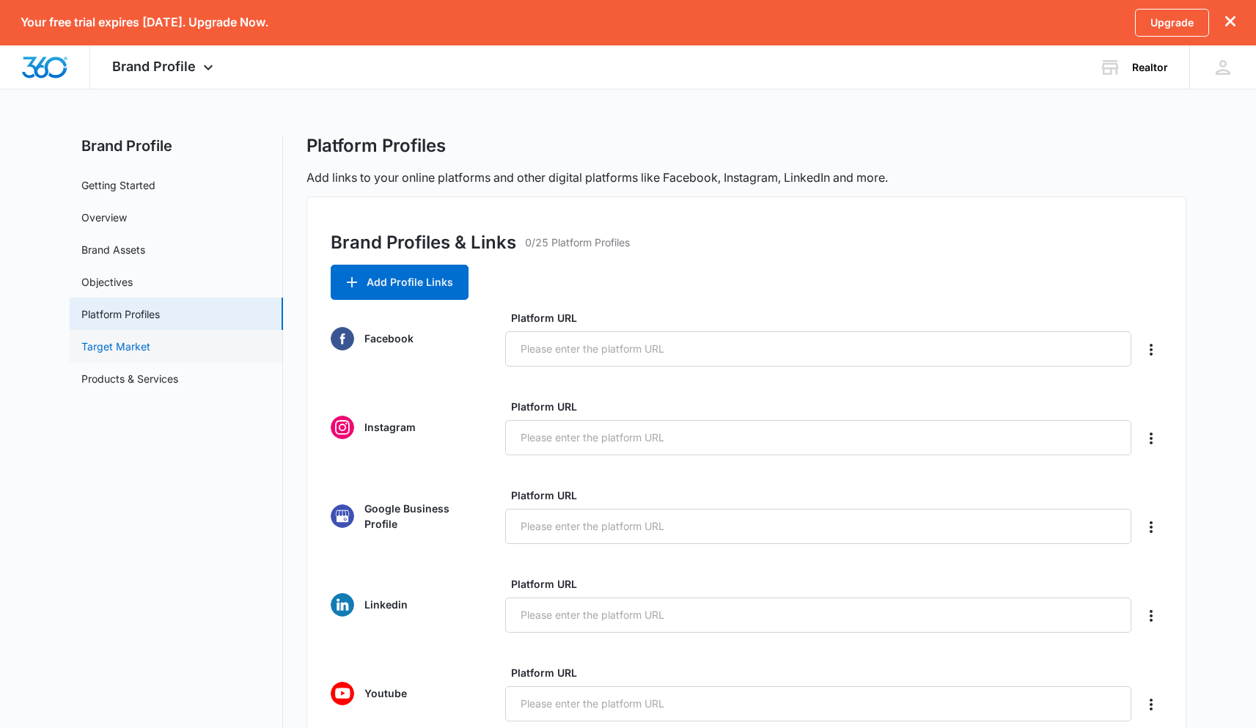
click at [125, 339] on link "Target Market" at bounding box center [115, 346] width 69 height 15
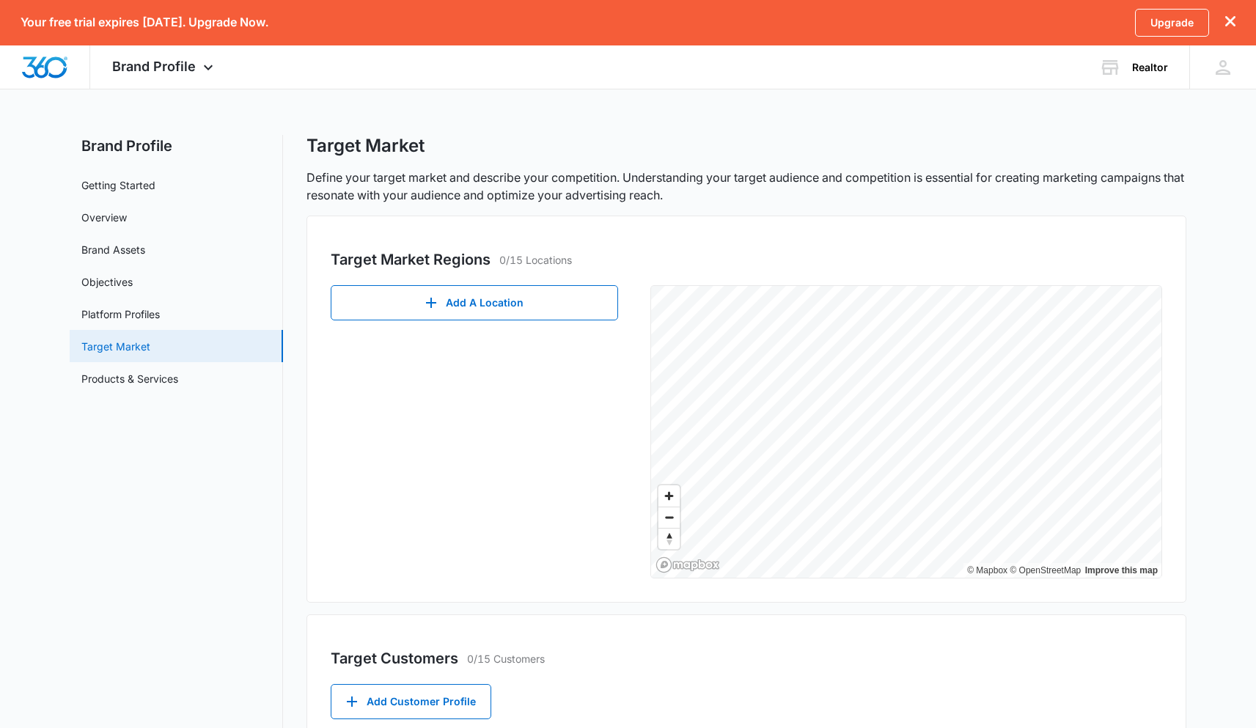
click at [150, 354] on link "Target Market" at bounding box center [115, 346] width 69 height 15
click at [144, 395] on nav "Brand Profile Getting Started Overview Brand Assets Objectives Platform Profile…" at bounding box center [176, 531] width 213 height 792
click at [144, 383] on link "Products & Services" at bounding box center [129, 378] width 97 height 15
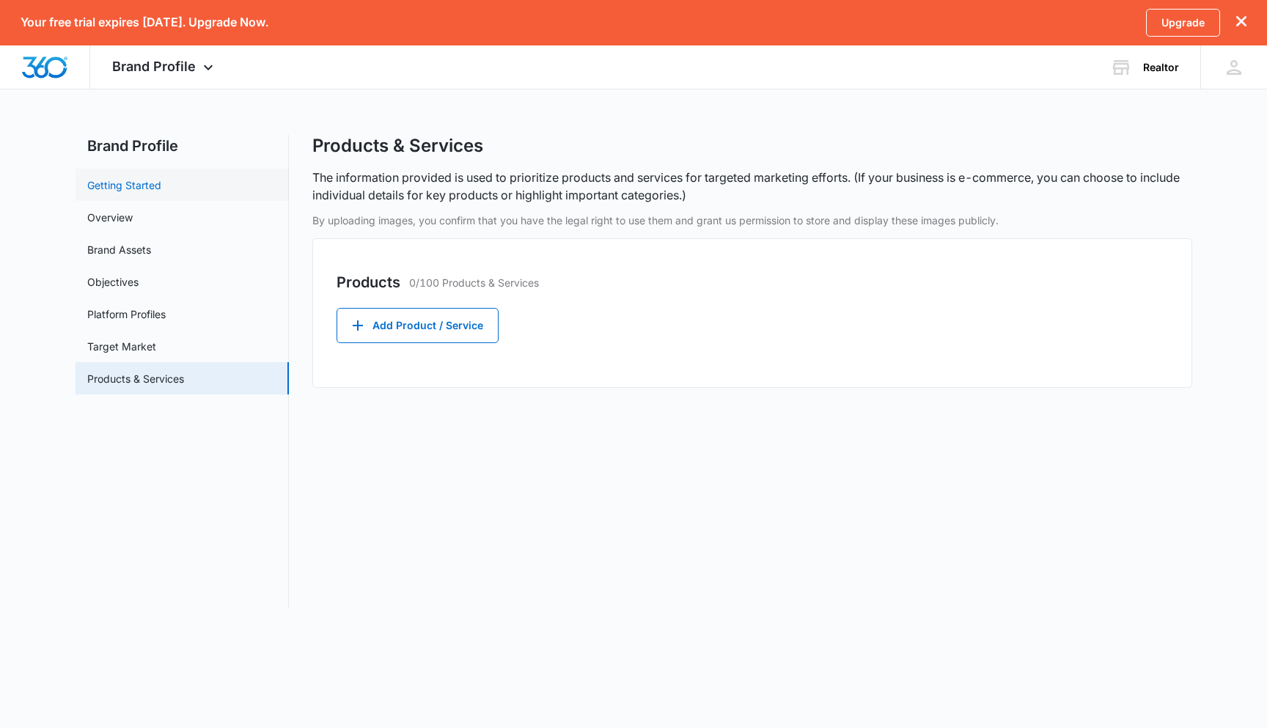
click at [129, 193] on link "Getting Started" at bounding box center [124, 184] width 74 height 15
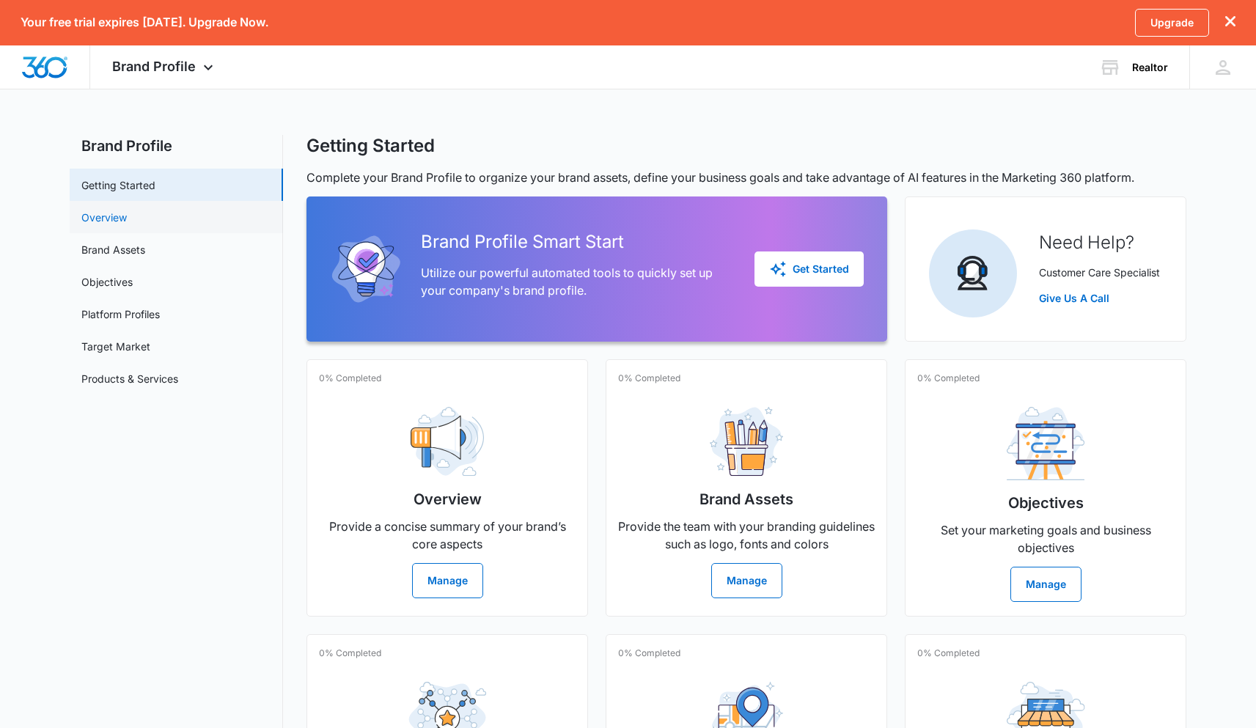
click at [123, 221] on link "Overview" at bounding box center [103, 217] width 45 height 15
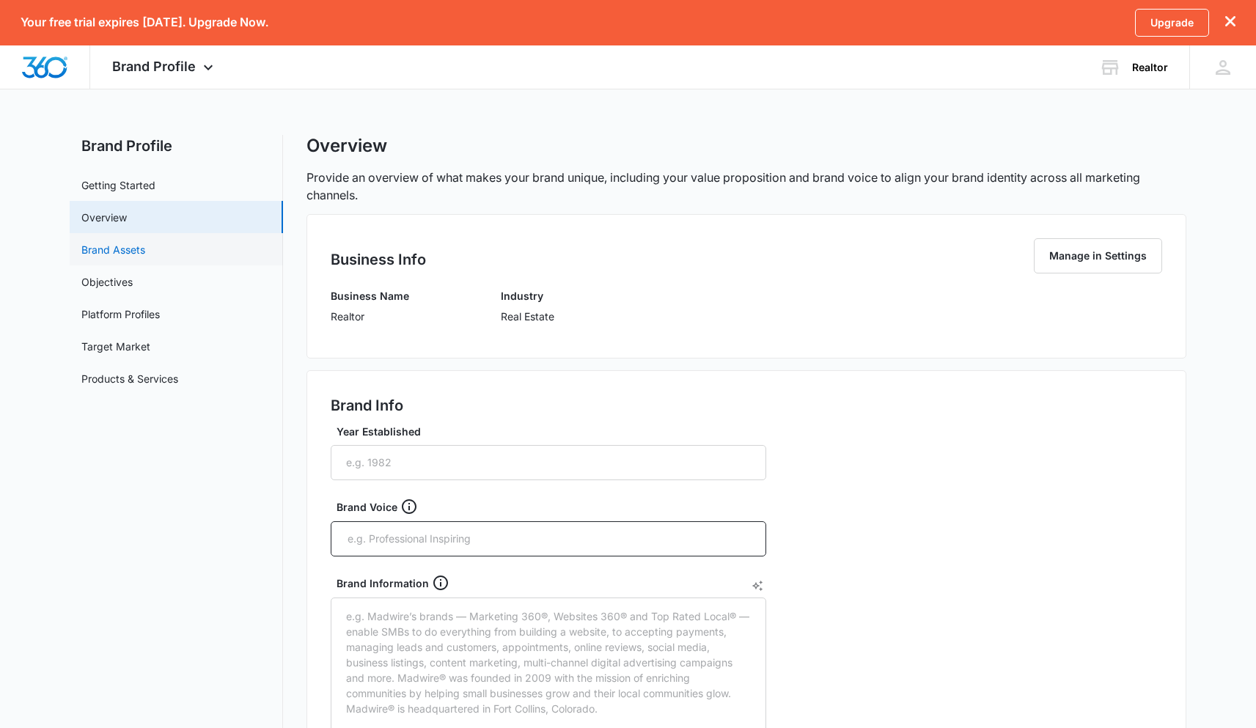
click at [121, 257] on link "Brand Assets" at bounding box center [113, 249] width 64 height 15
